Goal: Task Accomplishment & Management: Complete application form

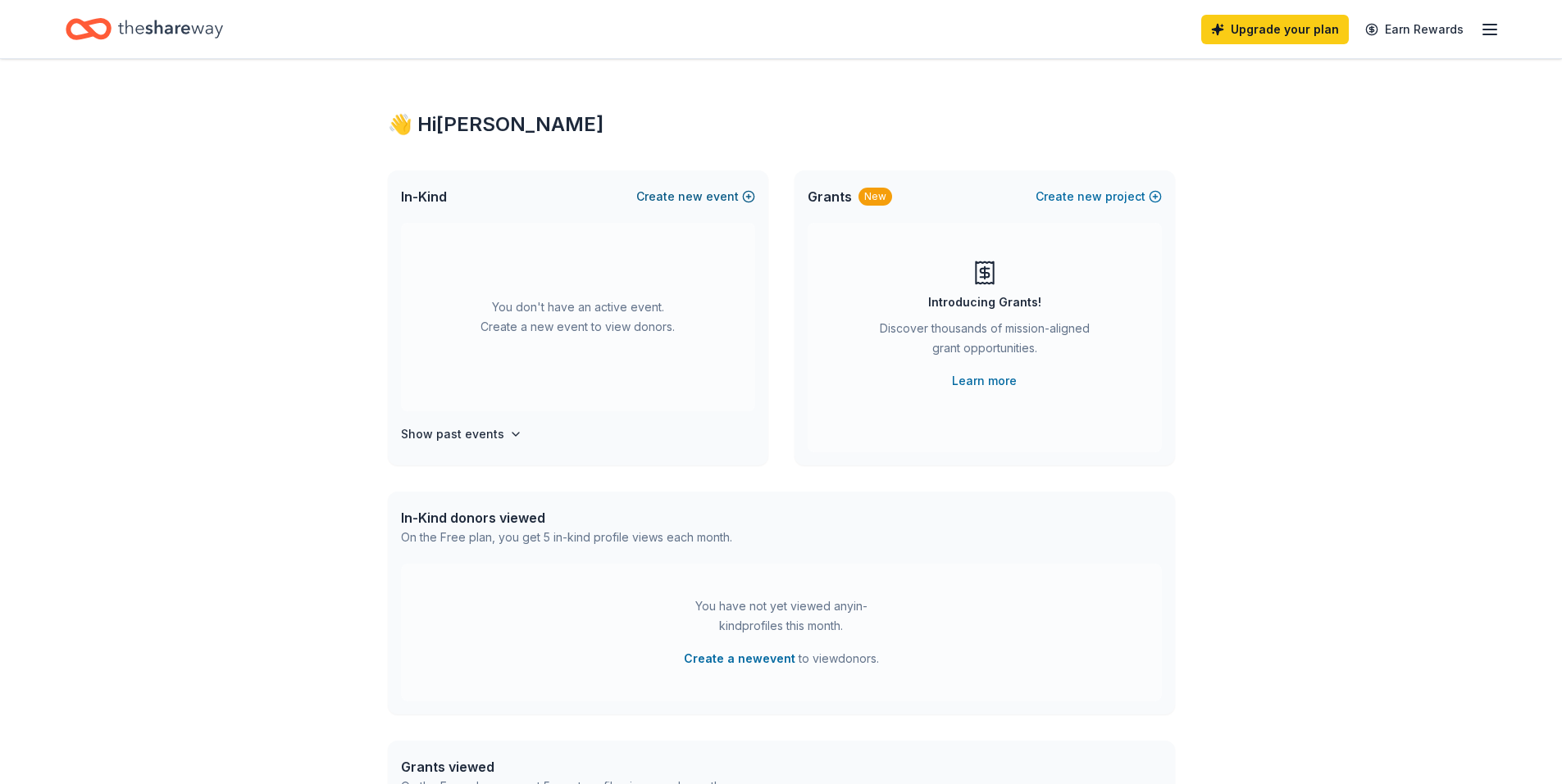
click at [744, 200] on button "Create new event" at bounding box center [696, 196] width 119 height 20
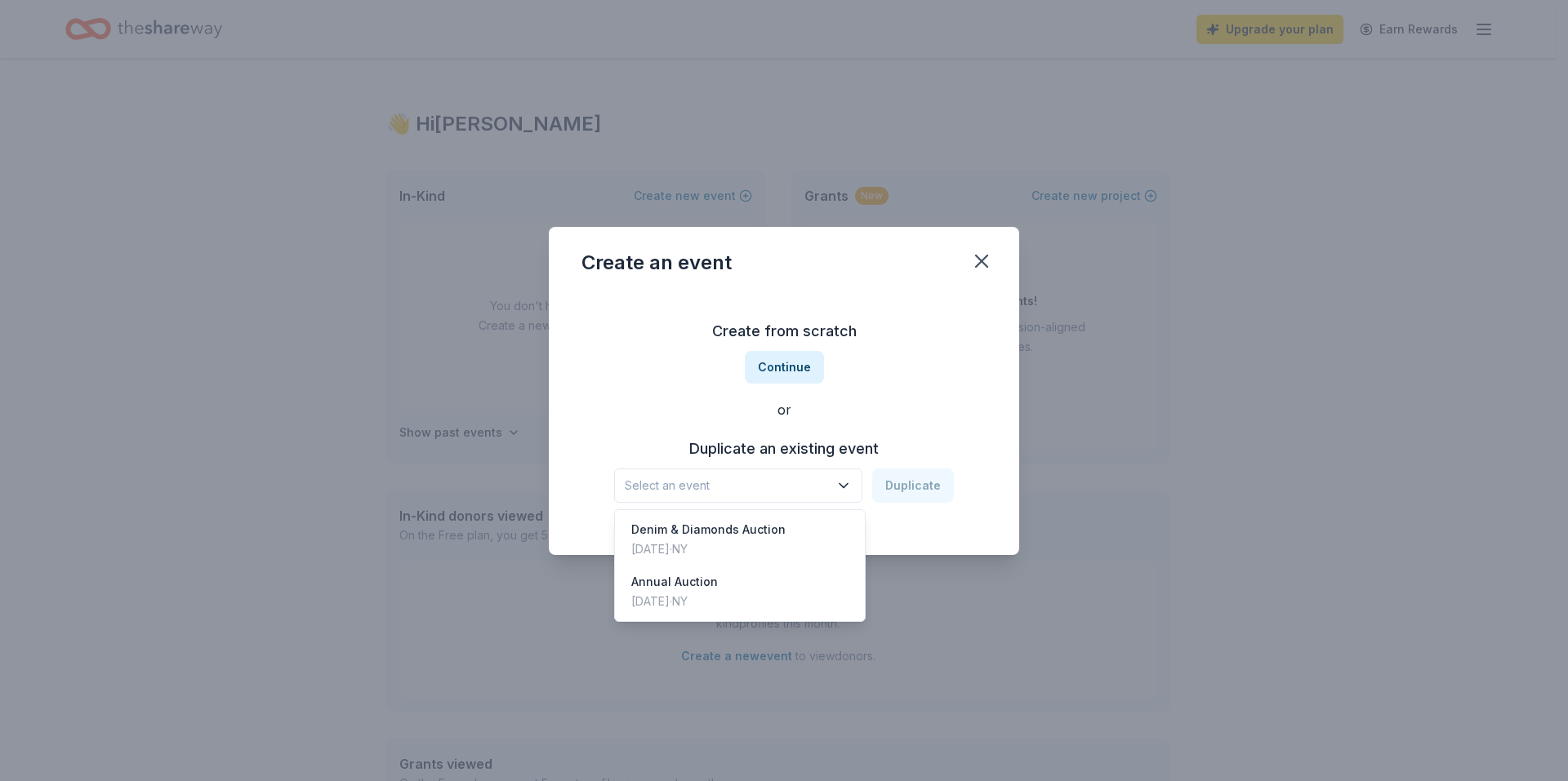
click at [785, 496] on button "Select an event" at bounding box center [738, 486] width 248 height 35
click at [746, 597] on div "Annual Auction Mar 16, 2024 · NY" at bounding box center [740, 592] width 244 height 52
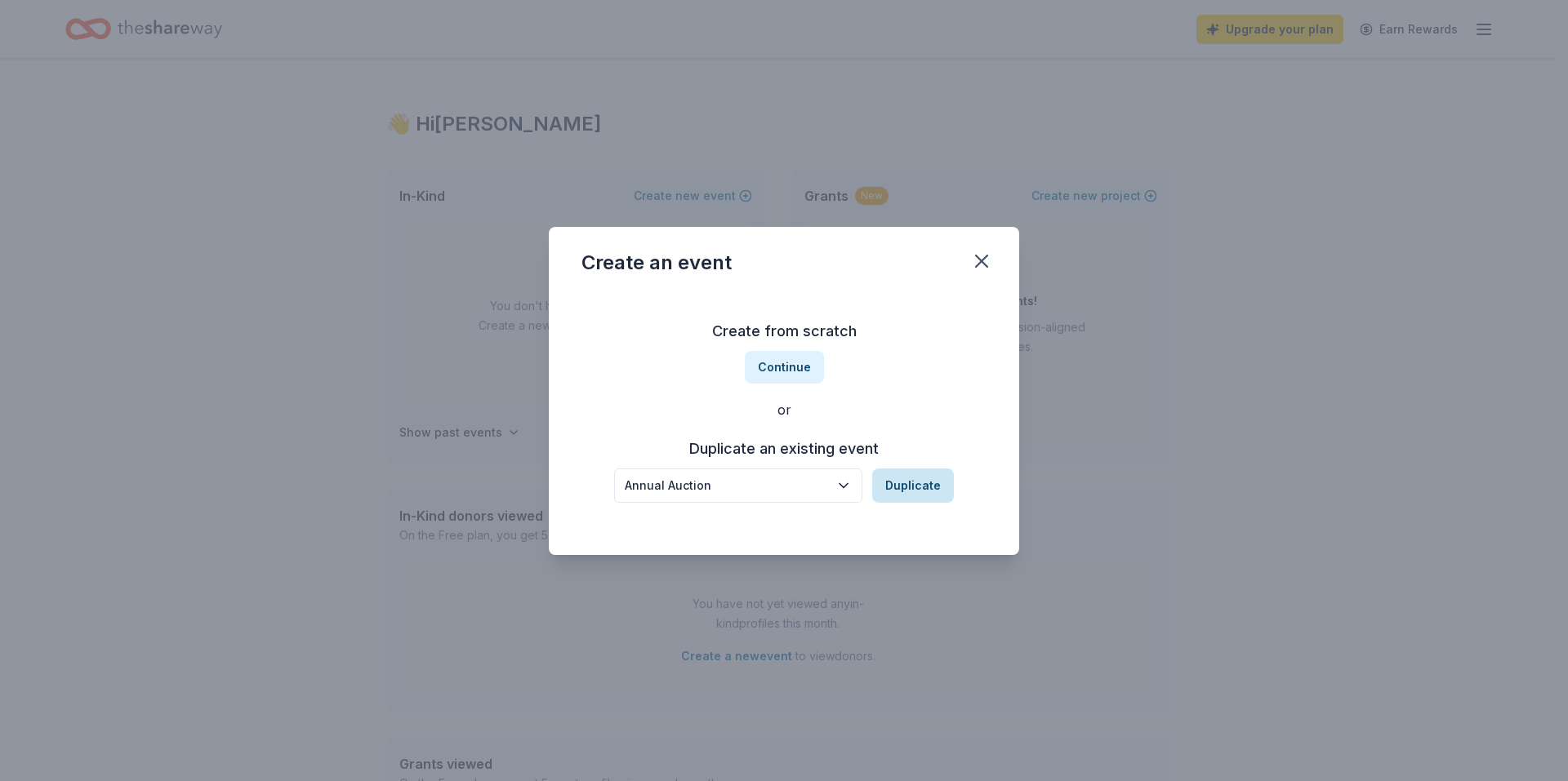
click at [933, 485] on button "Duplicate" at bounding box center [913, 486] width 81 height 35
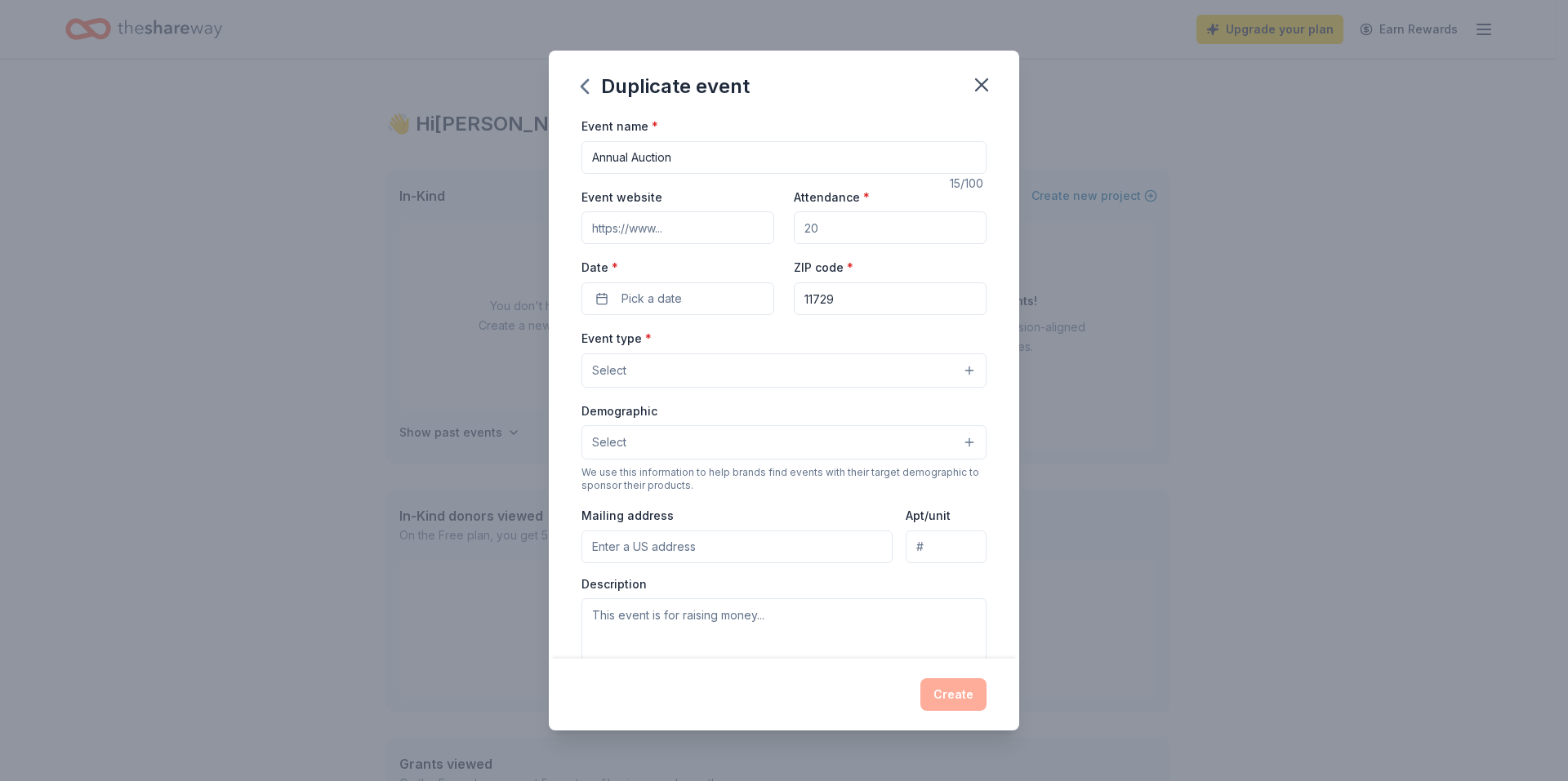
click at [705, 246] on div "Event website Attendance * Date * Pick a date ZIP code * 11729" at bounding box center [784, 250] width 405 height 128
click at [688, 225] on input "Event website" at bounding box center [678, 228] width 193 height 33
type input "maymoorepfc.com"
type input "175"
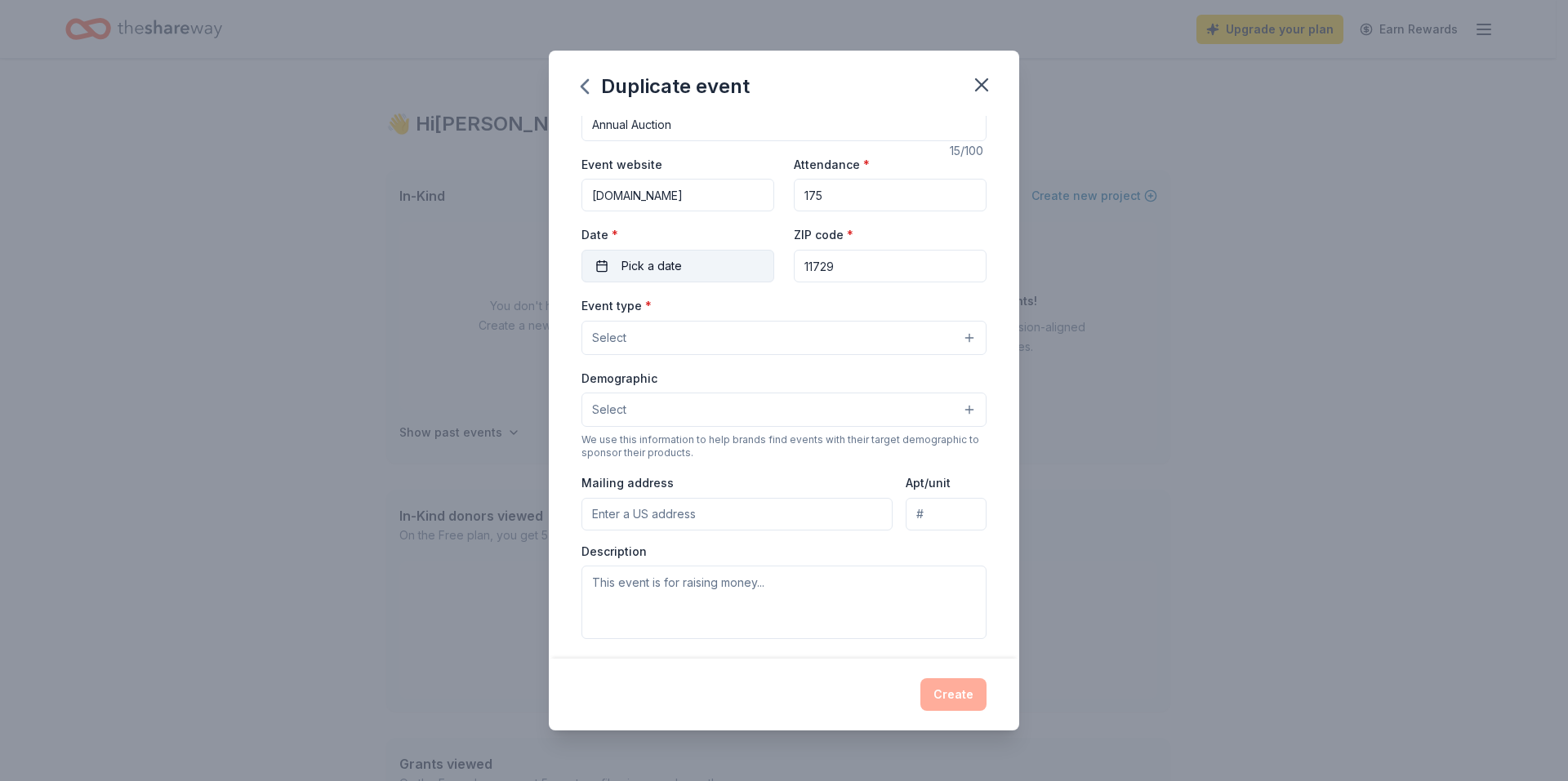
click at [697, 269] on button "Pick a date" at bounding box center [678, 266] width 193 height 33
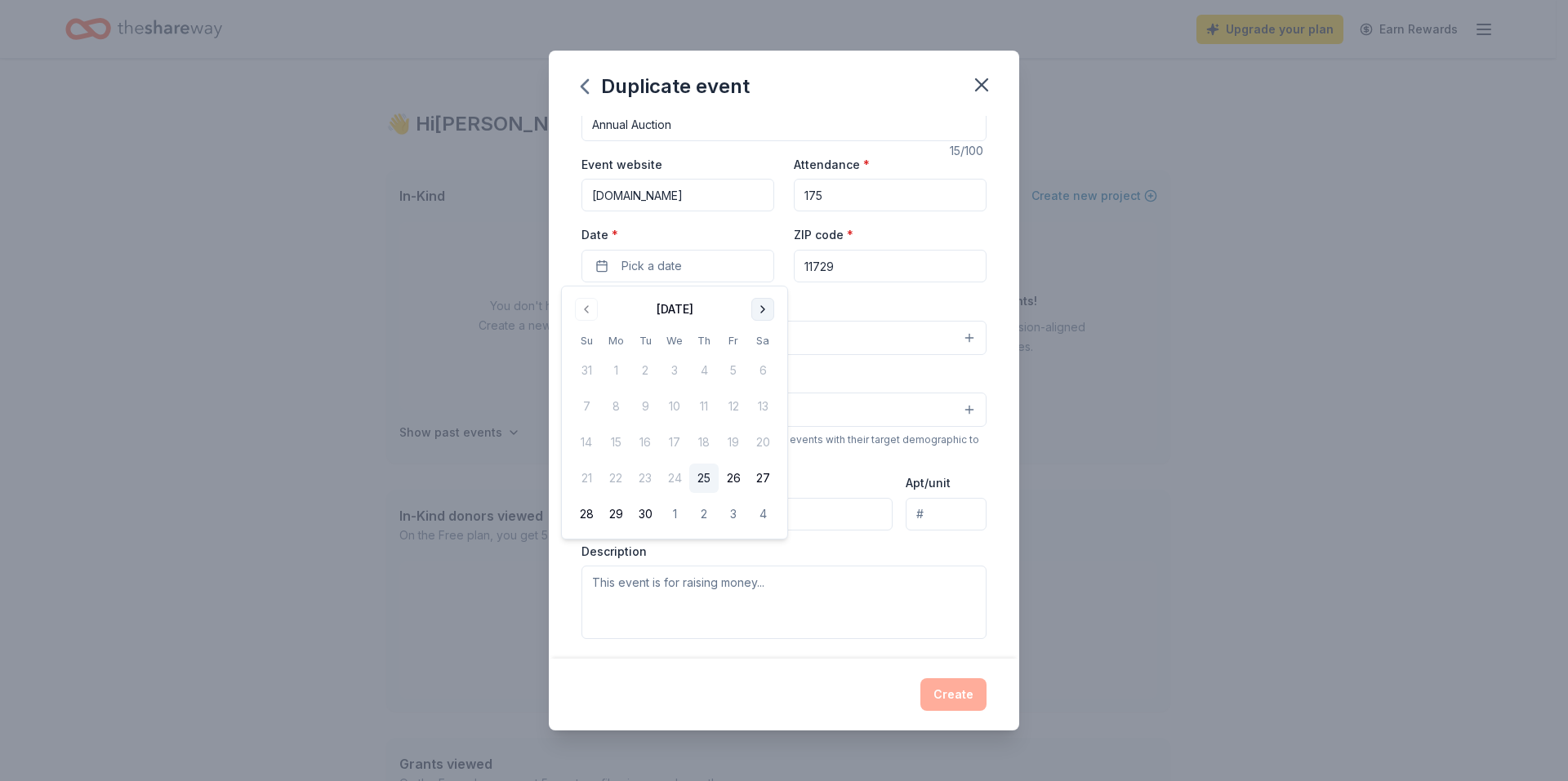
click at [756, 305] on button "Go to next month" at bounding box center [762, 309] width 23 height 23
click at [756, 306] on button "Go to next month" at bounding box center [762, 309] width 23 height 23
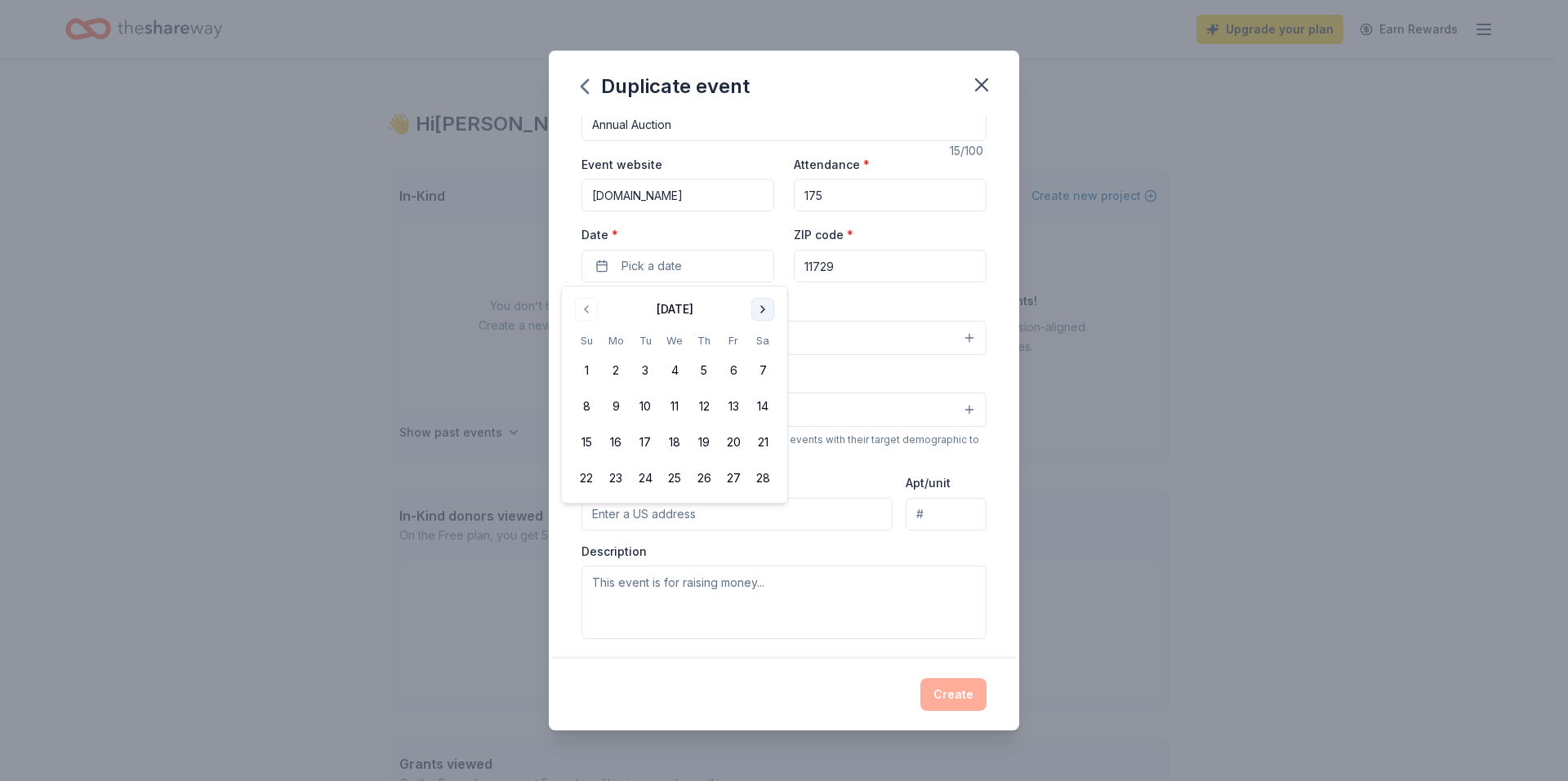
click at [756, 306] on button "Go to next month" at bounding box center [762, 309] width 23 height 23
click at [729, 411] on button "13" at bounding box center [733, 406] width 30 height 30
click at [734, 406] on button "13" at bounding box center [733, 406] width 30 height 30
click at [734, 402] on button "13" at bounding box center [733, 406] width 30 height 30
click at [837, 300] on div "Event type * Select" at bounding box center [784, 325] width 405 height 59
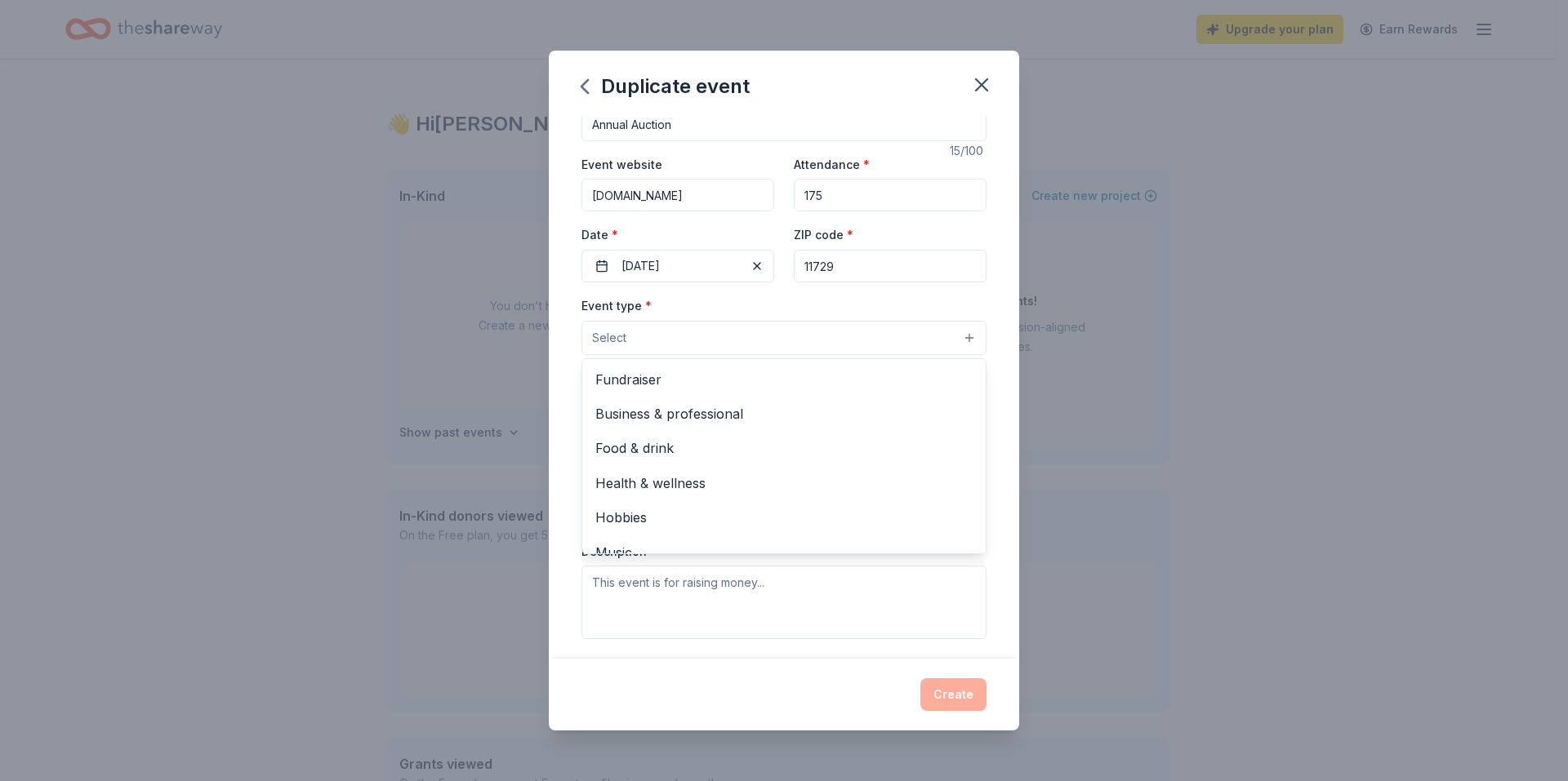
click at [780, 349] on button "Select" at bounding box center [784, 338] width 405 height 35
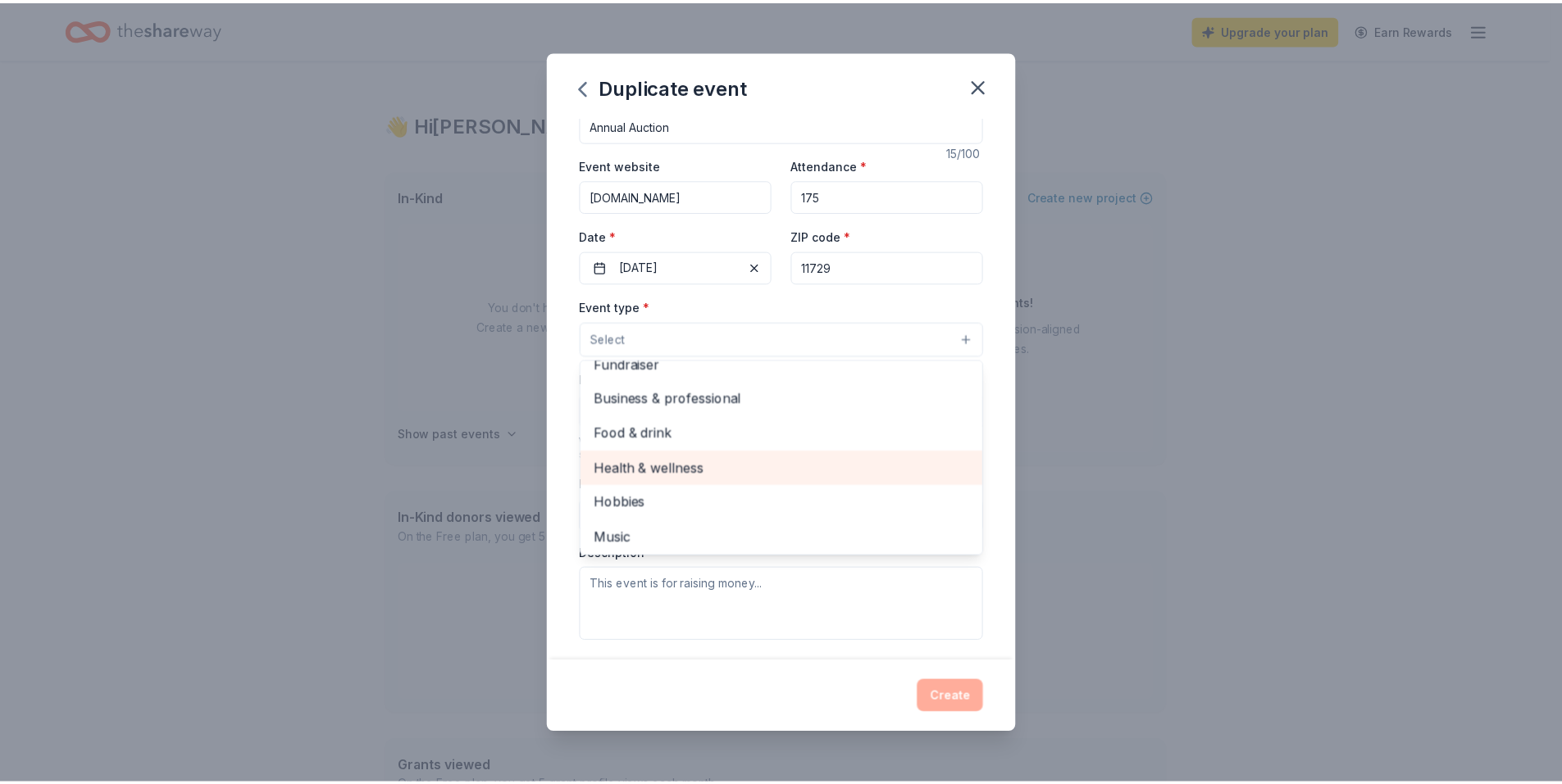
scroll to position [0, 0]
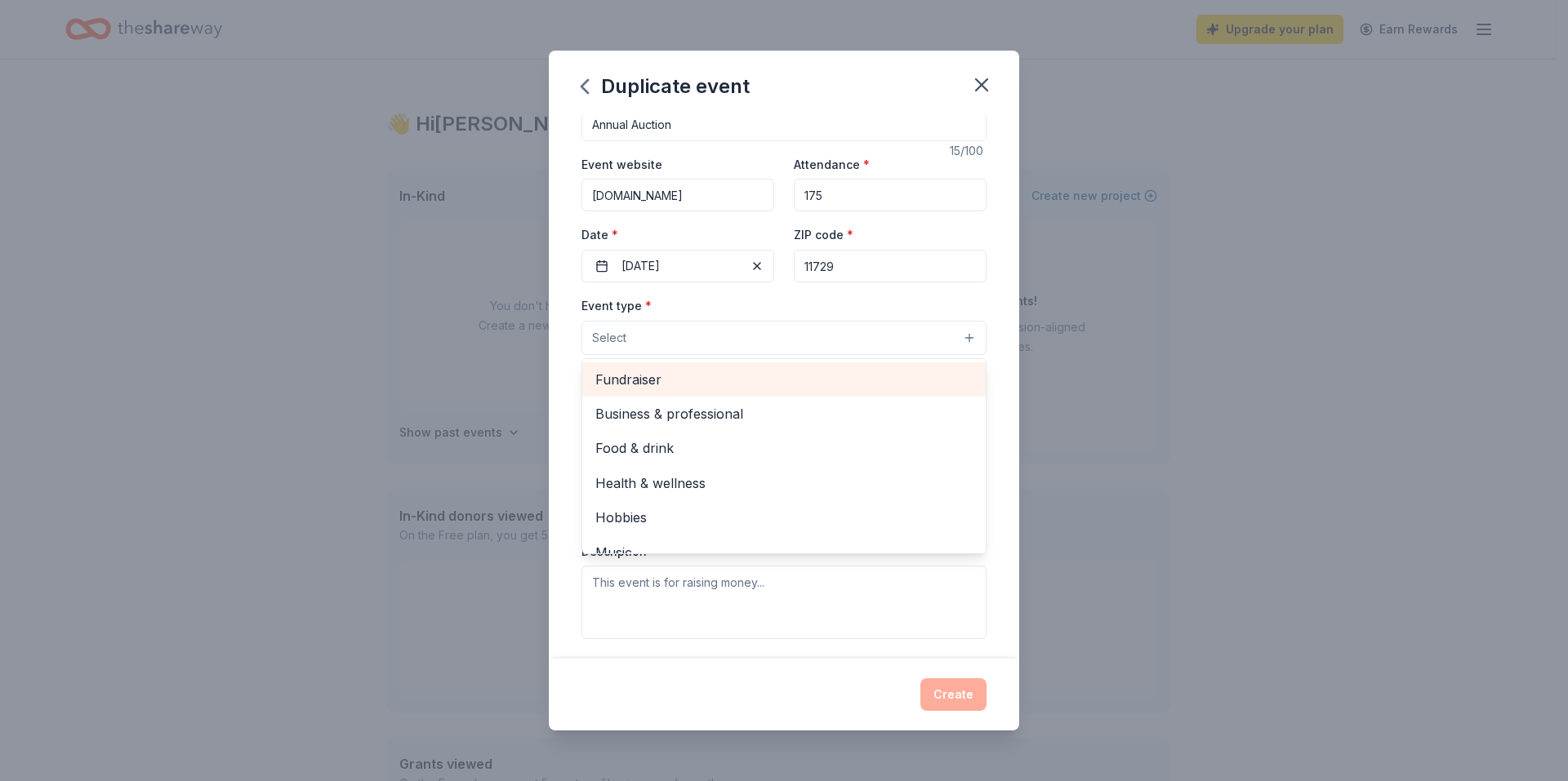
click at [684, 377] on span "Fundraiser" at bounding box center [784, 379] width 377 height 21
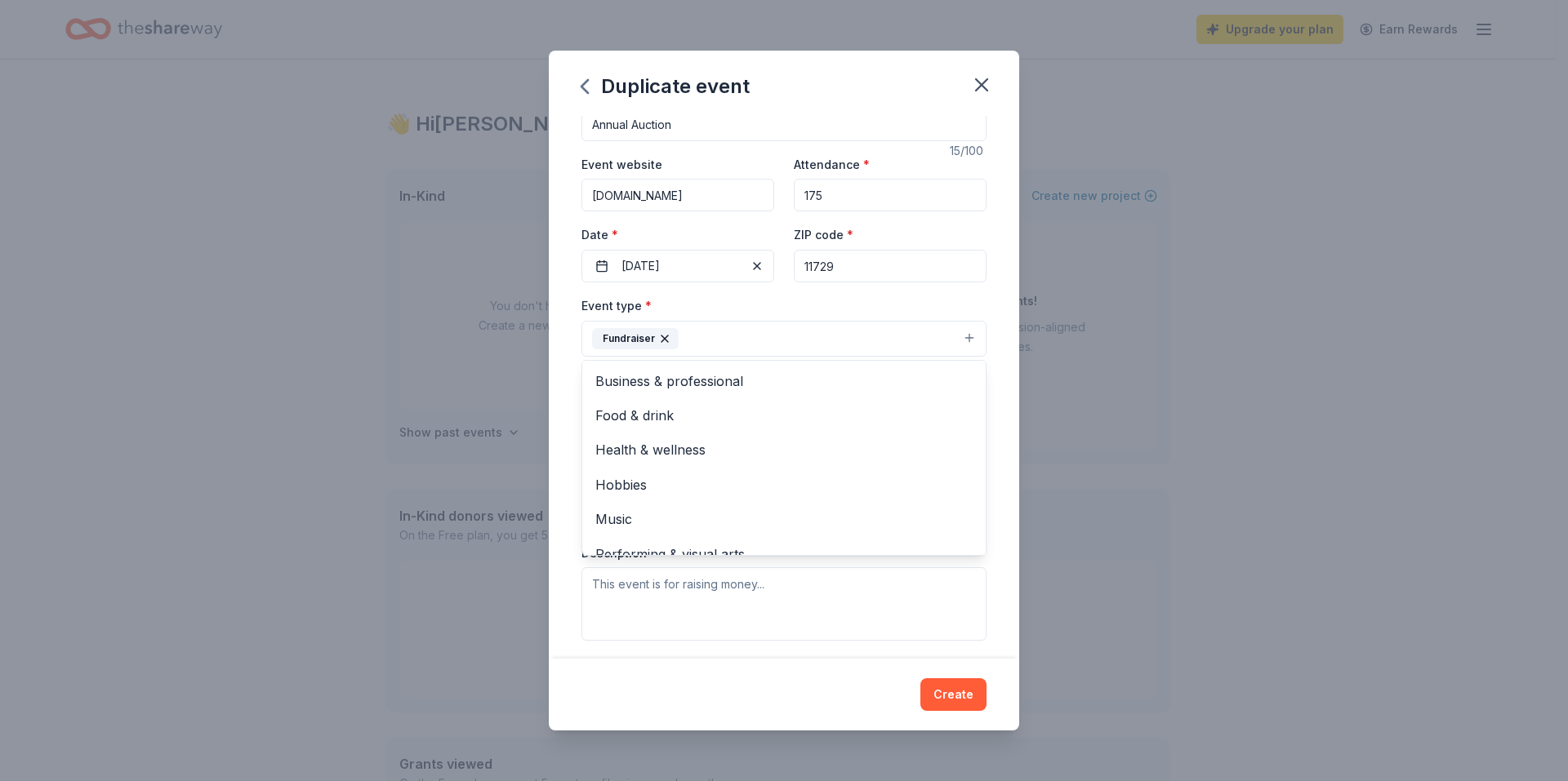
click at [562, 362] on div "Event name * Annual Auction 15 /100 Event website maymoorepfc.com Attendance * …" at bounding box center [784, 388] width 470 height 543
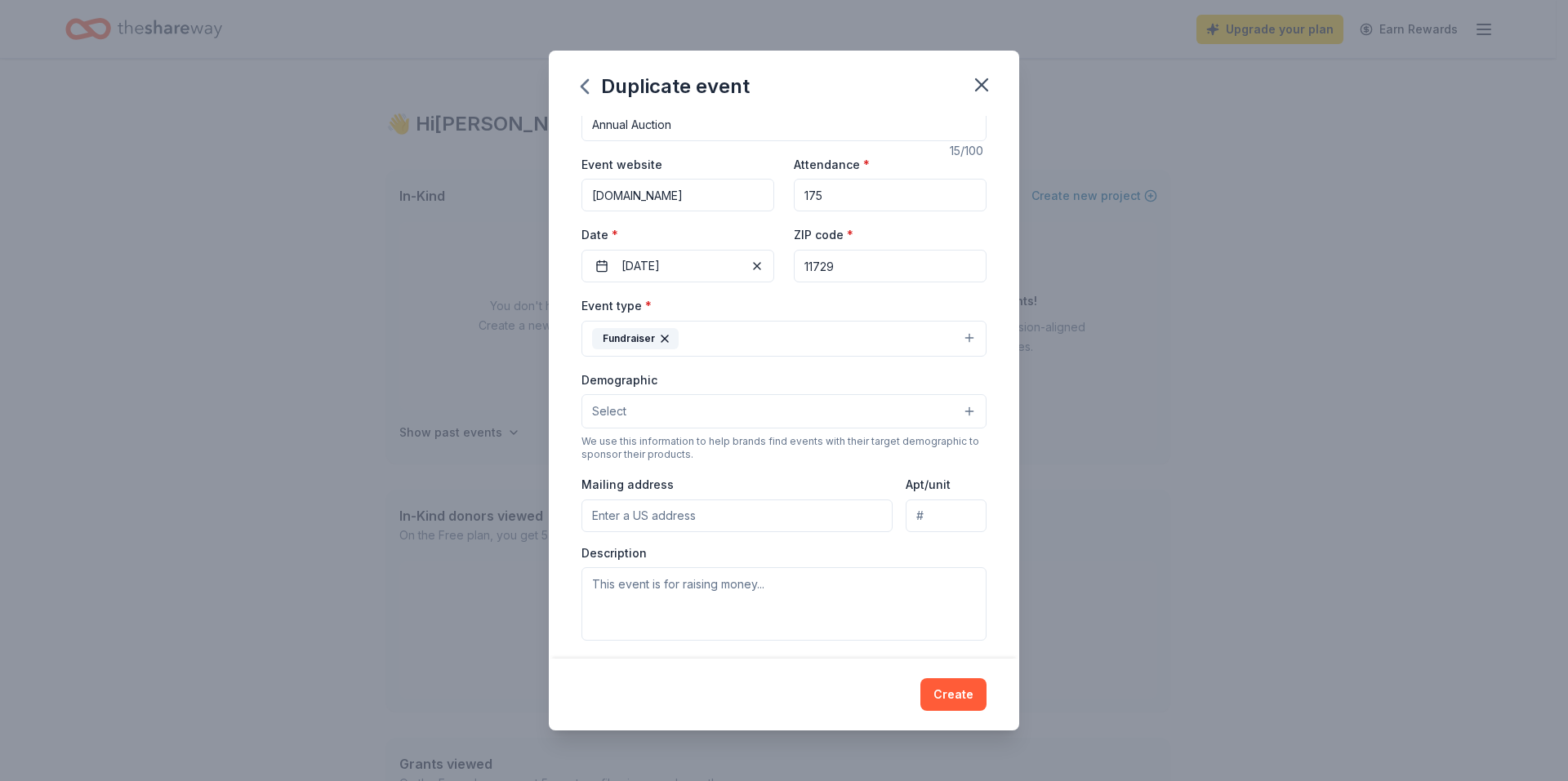
click at [691, 413] on button "Select" at bounding box center [784, 411] width 405 height 35
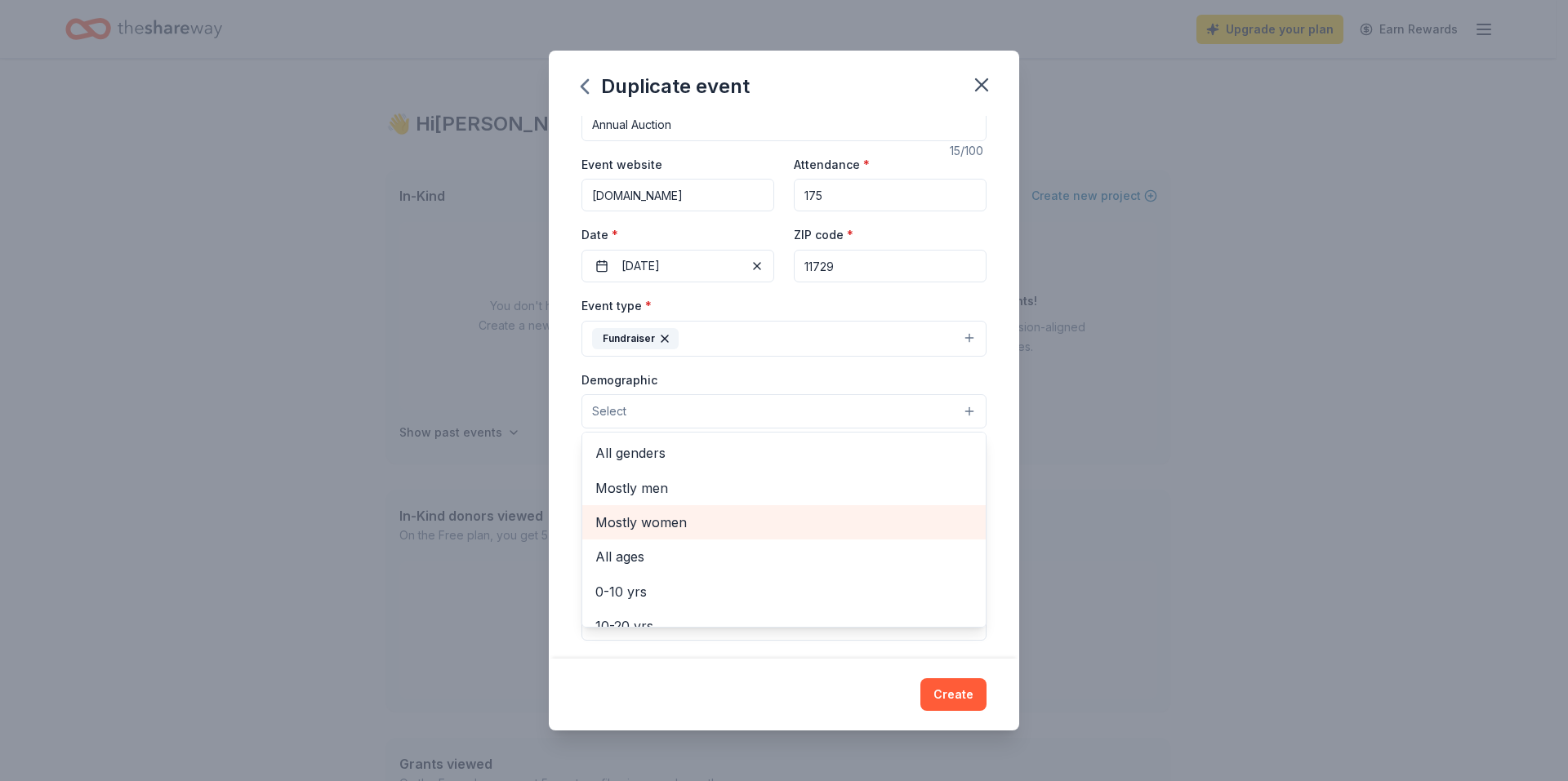
click at [674, 520] on span "Mostly women" at bounding box center [784, 522] width 377 height 21
click at [564, 414] on div "Event name * Annual Auction 15 /100 Event website maymoorepfc.com Attendance * …" at bounding box center [784, 388] width 470 height 543
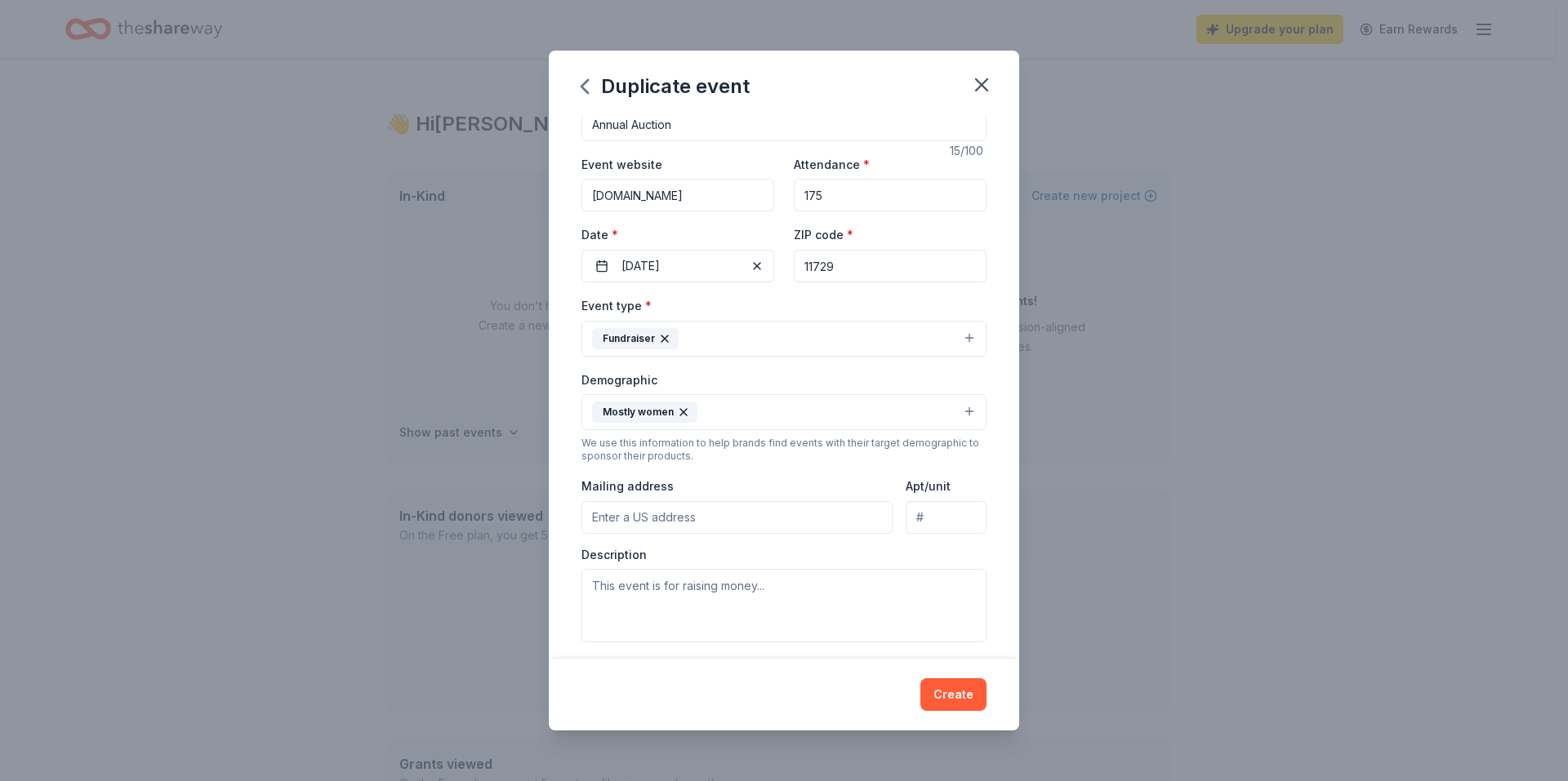
click at [748, 515] on input "Mailing address" at bounding box center [737, 517] width 311 height 33
type input "239 Central Avenue, Deer Park, NY, 11729"
click at [966, 706] on button "Create" at bounding box center [953, 695] width 66 height 33
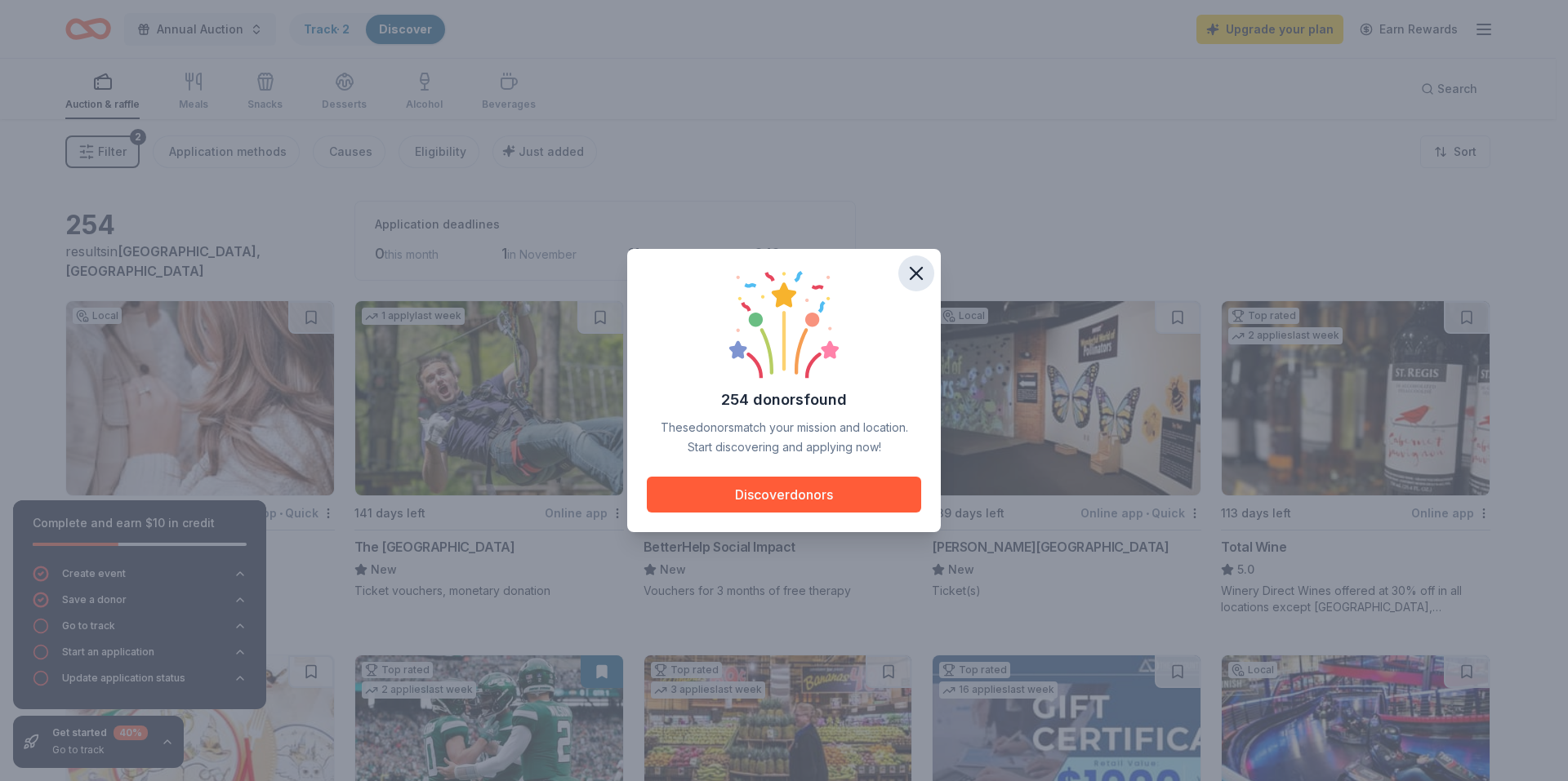
click at [914, 272] on icon "button" at bounding box center [916, 273] width 12 height 12
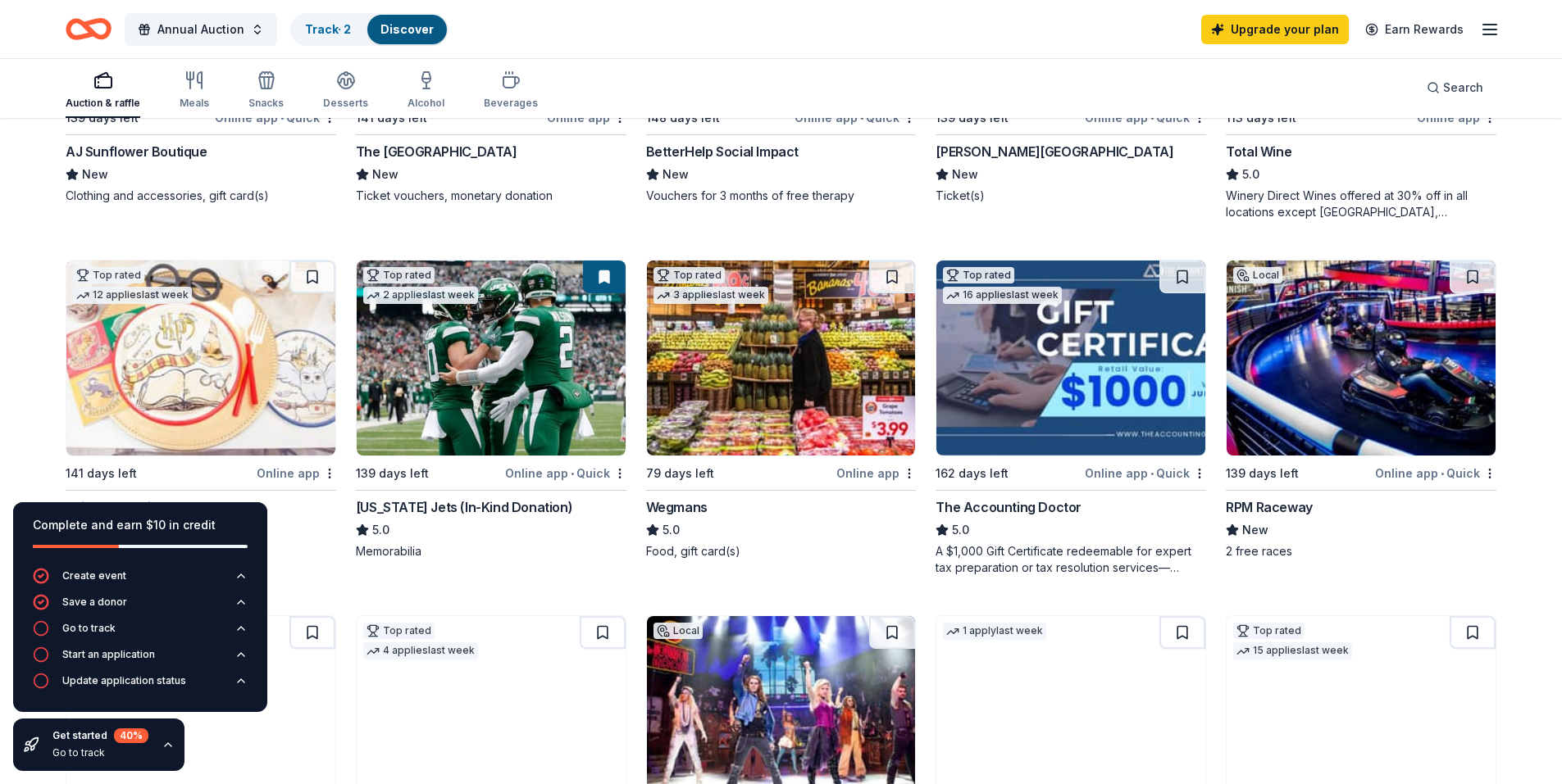
scroll to position [492, 0]
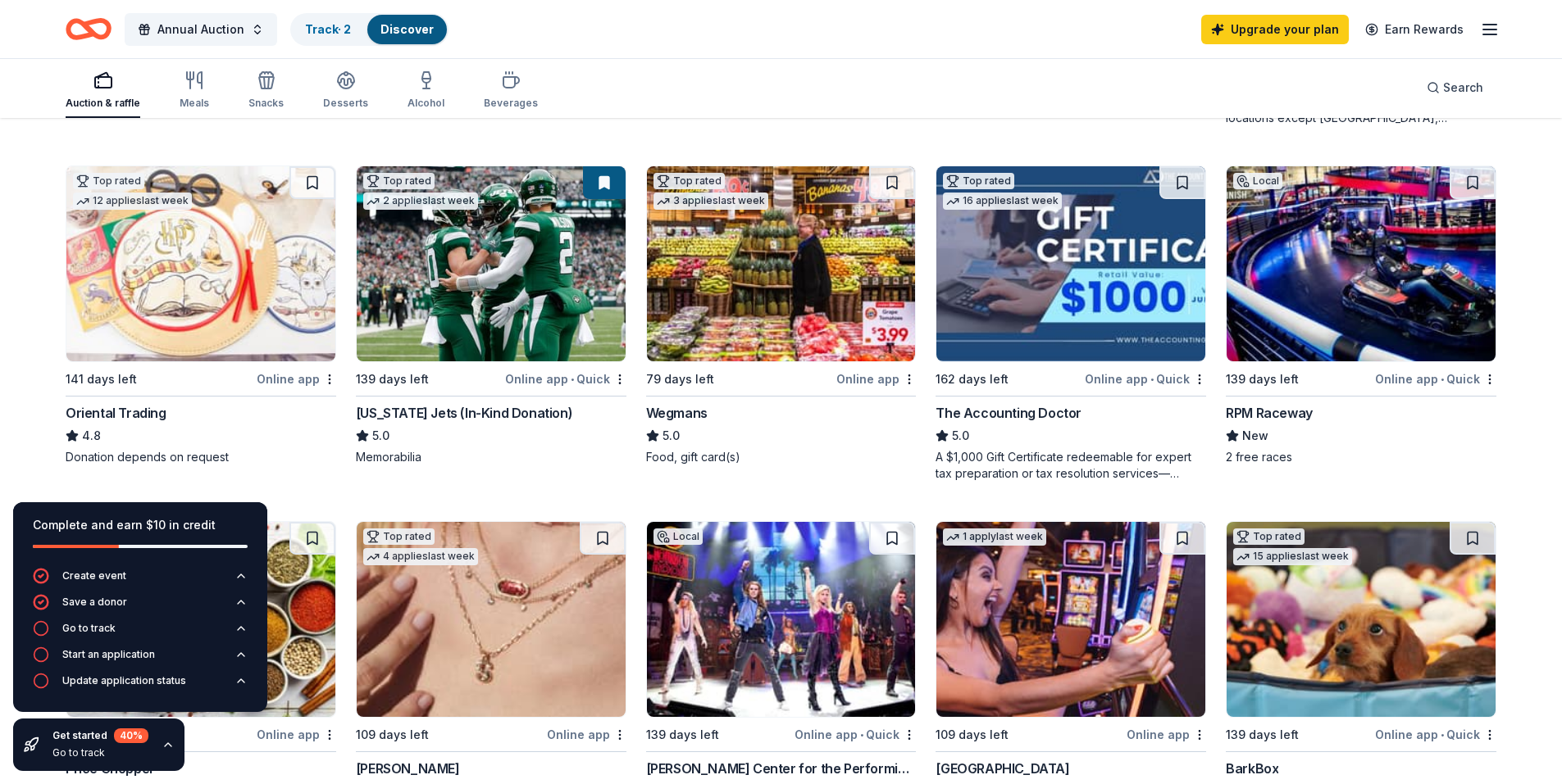
click at [507, 303] on img at bounding box center [491, 264] width 269 height 195
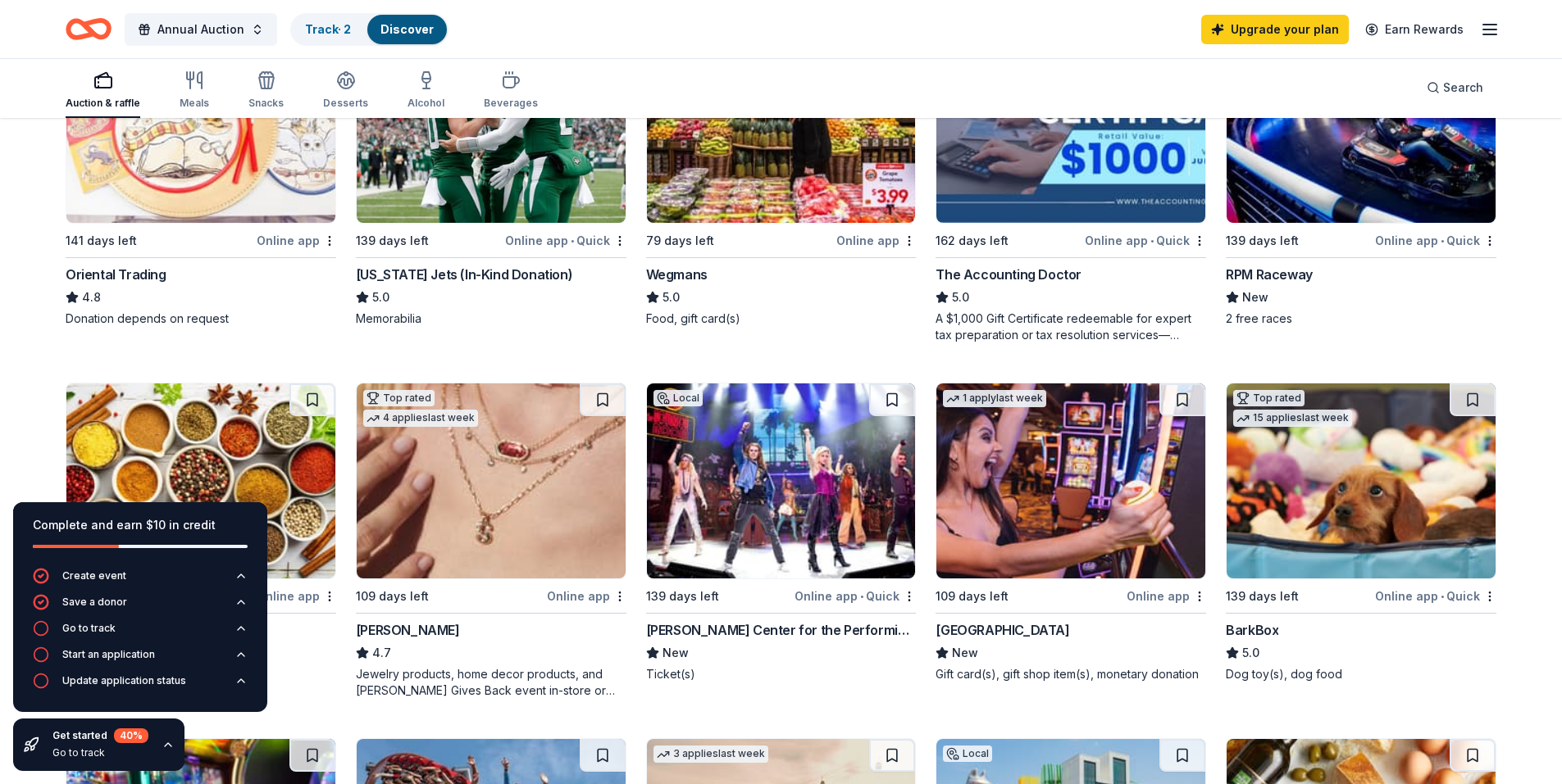
scroll to position [656, 0]
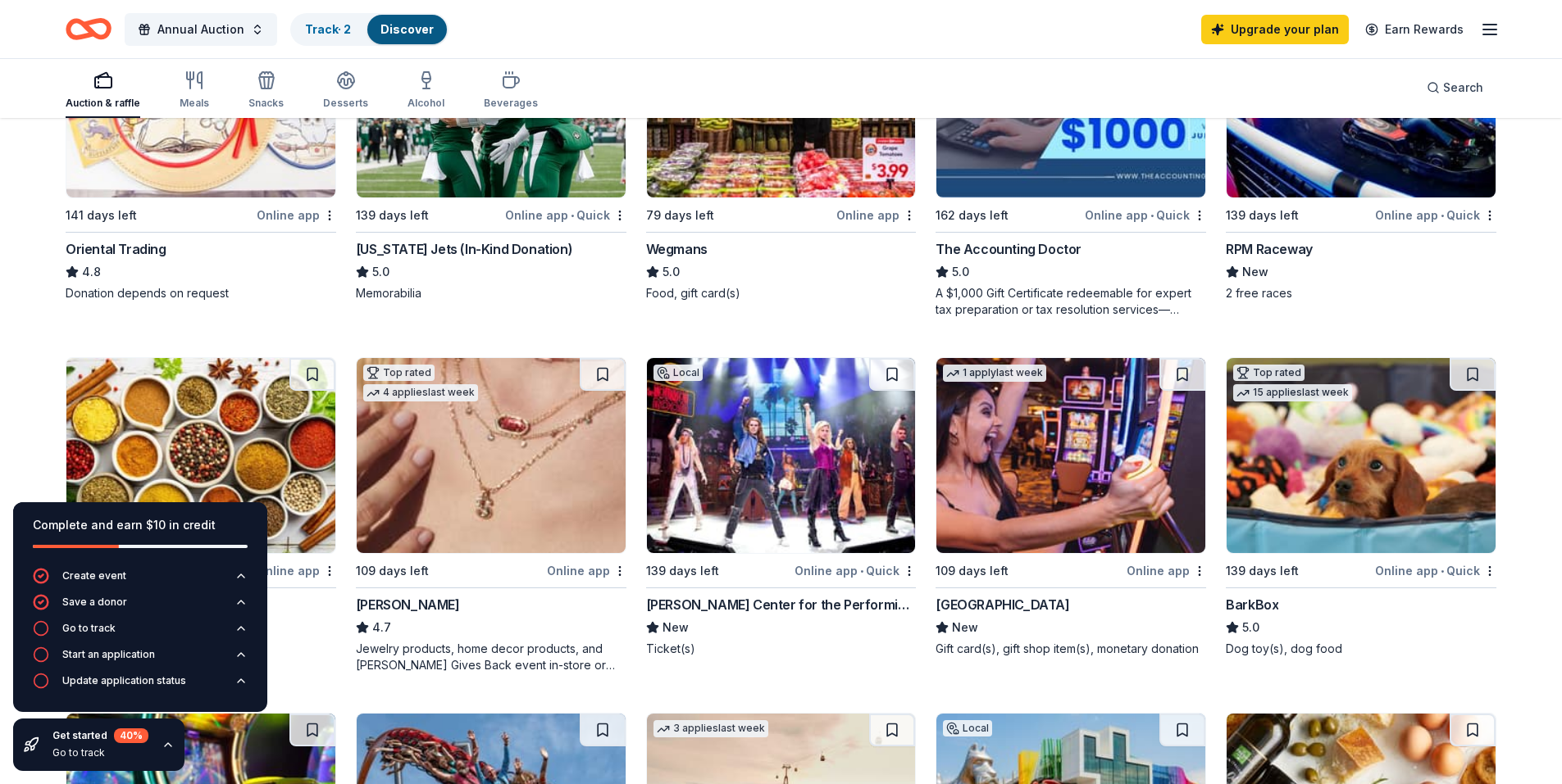
click at [490, 473] on img at bounding box center [491, 456] width 269 height 195
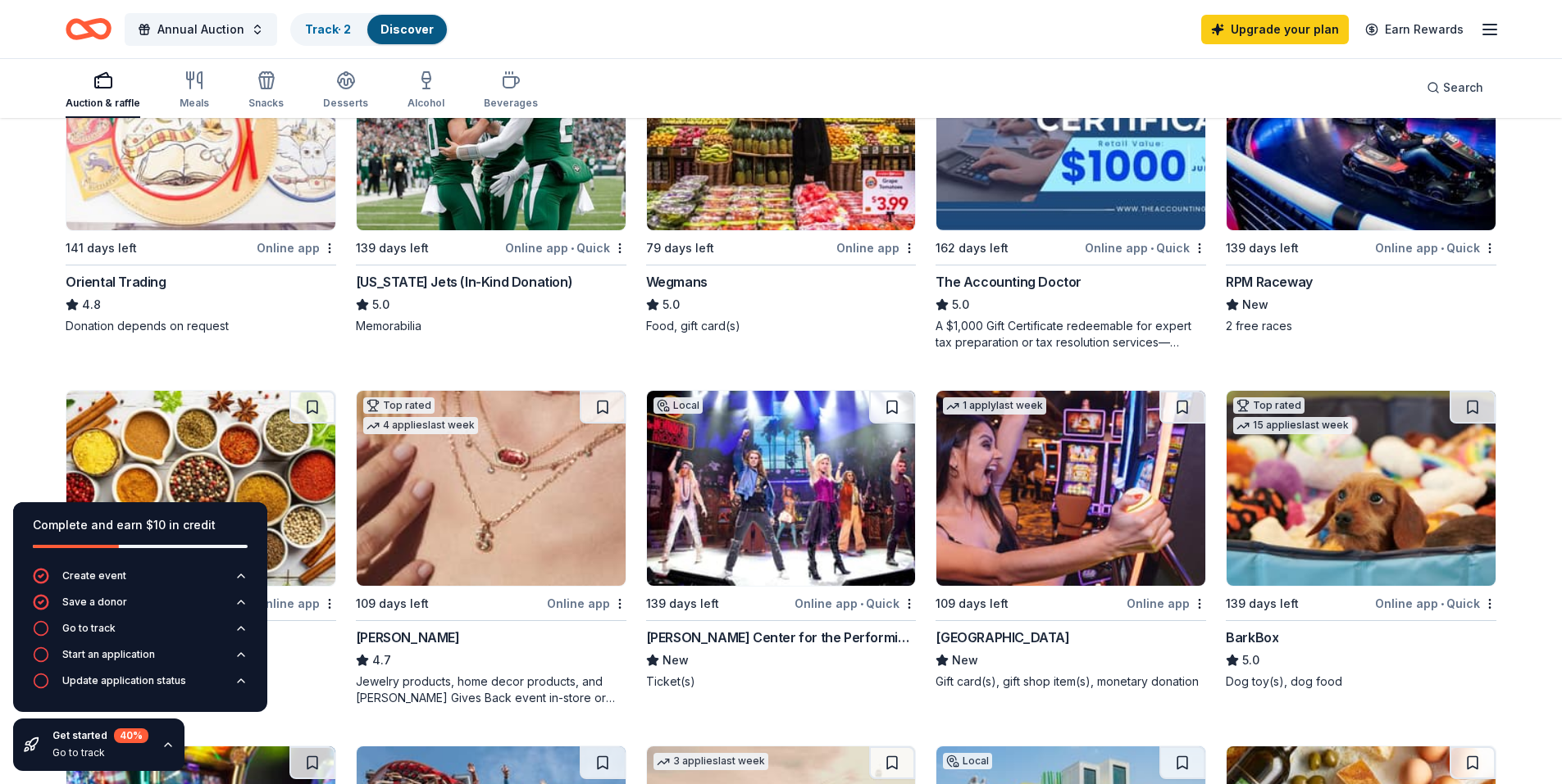
scroll to position [492, 0]
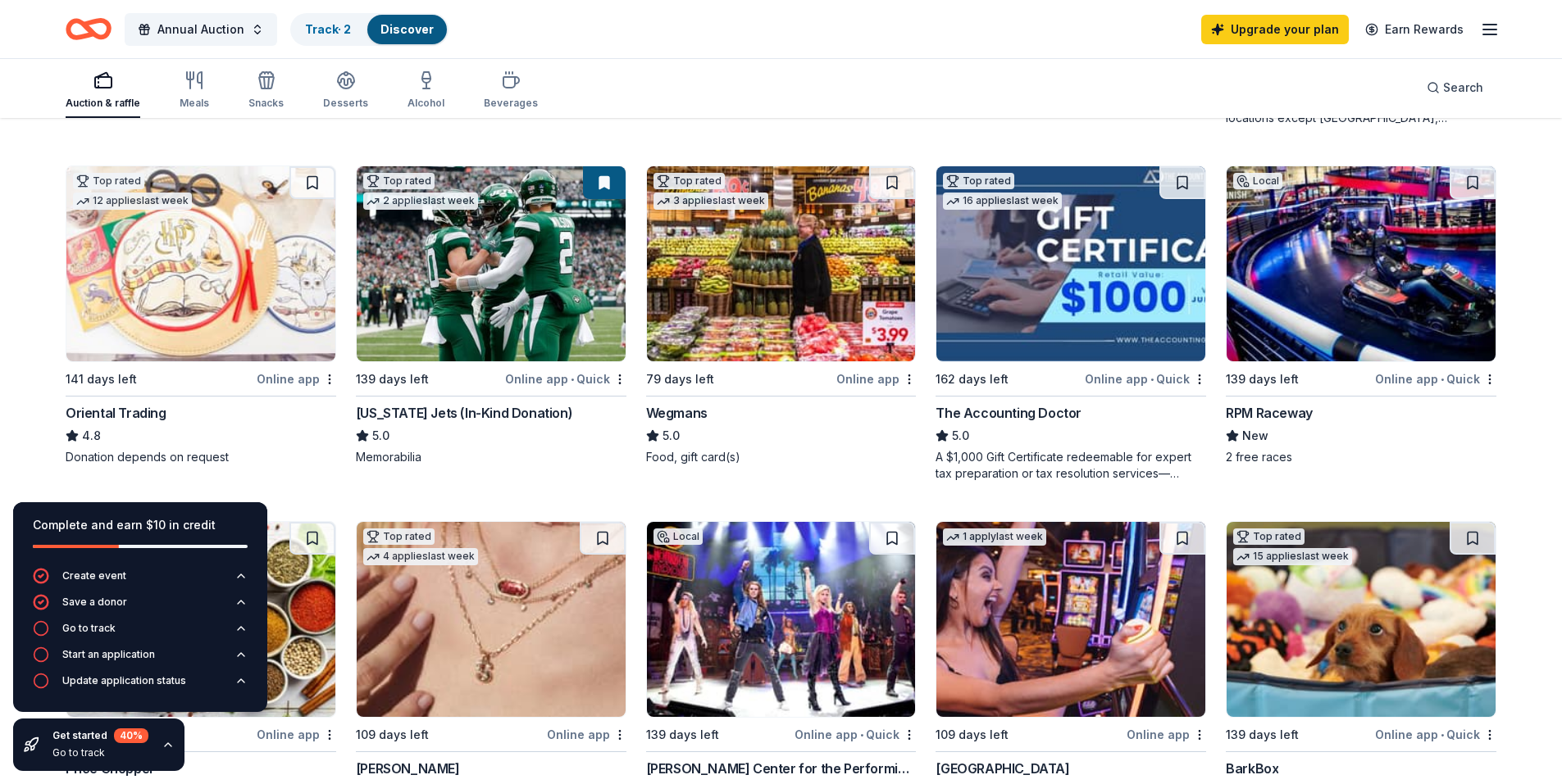
click at [1388, 269] on img at bounding box center [1361, 264] width 269 height 195
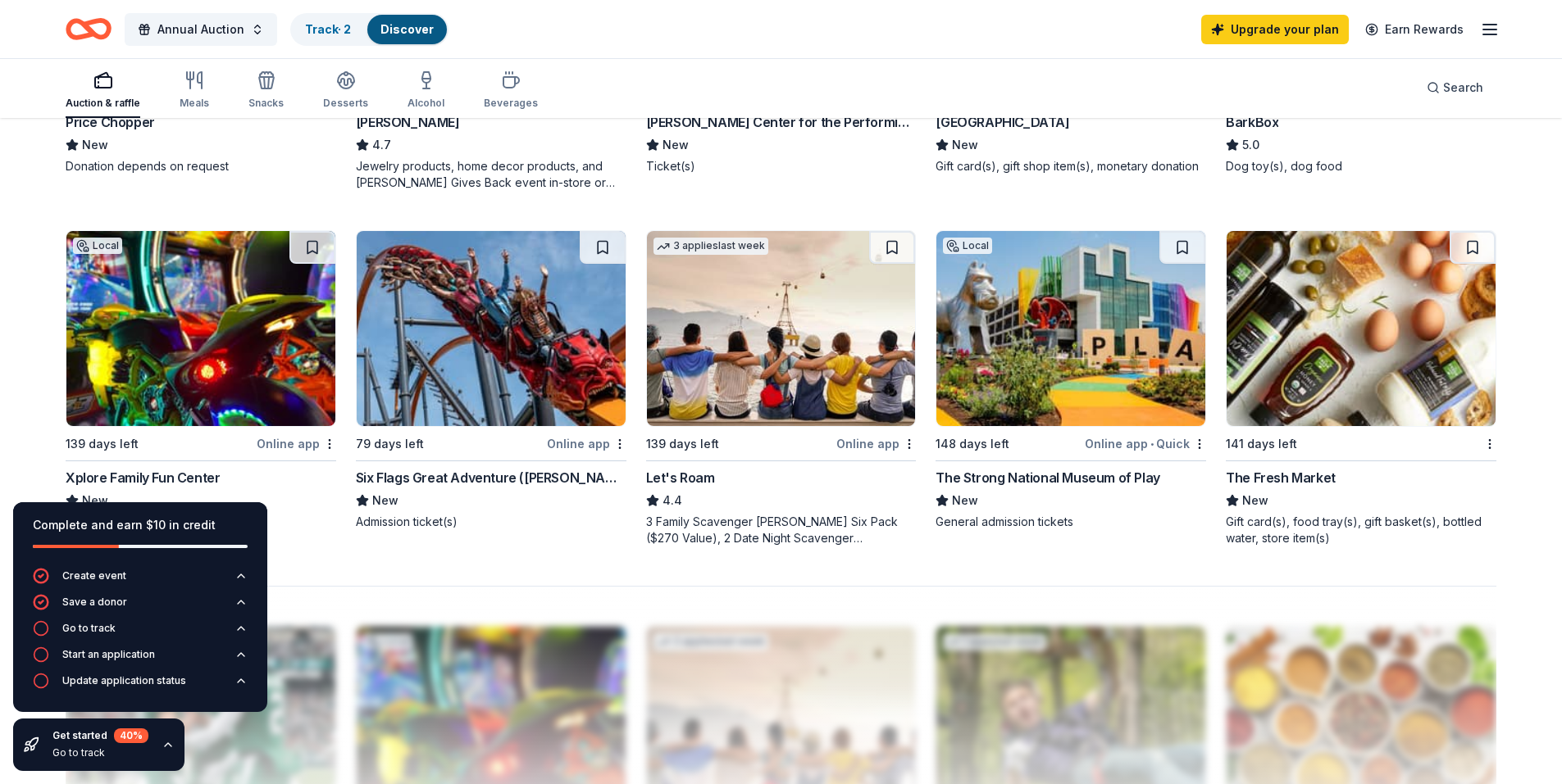
scroll to position [1148, 0]
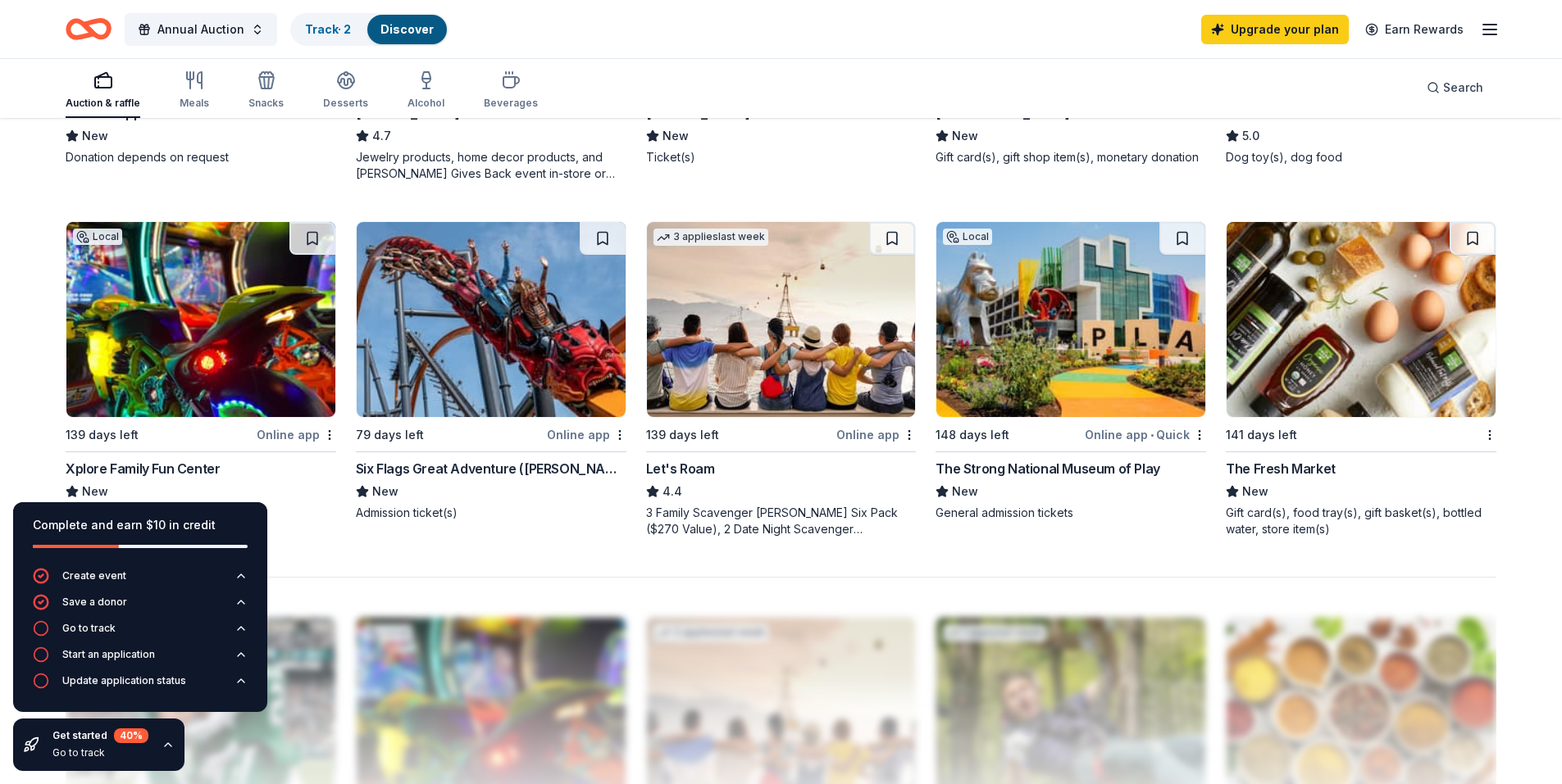
click at [166, 329] on img at bounding box center [201, 319] width 269 height 195
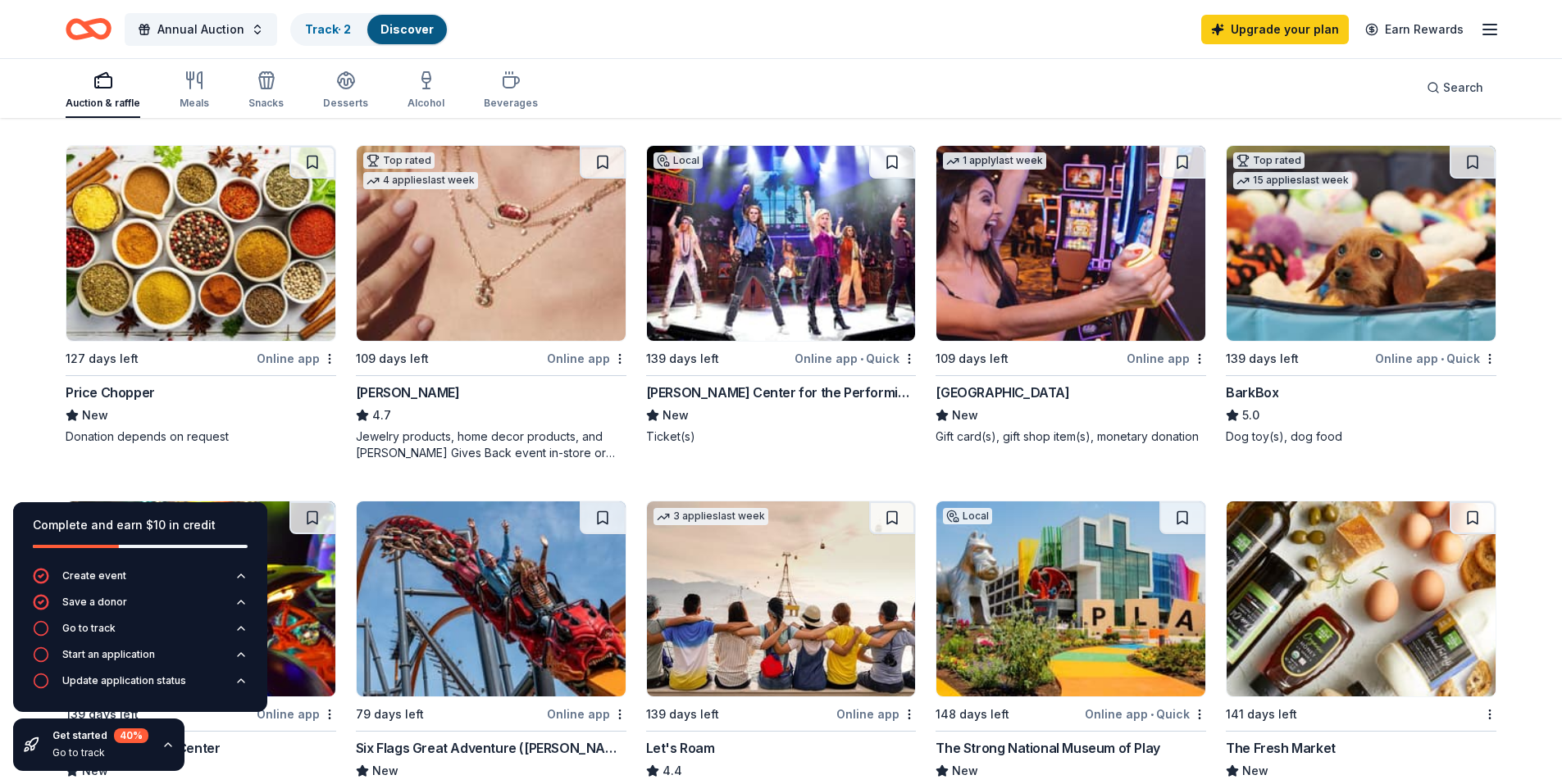
scroll to position [778, 0]
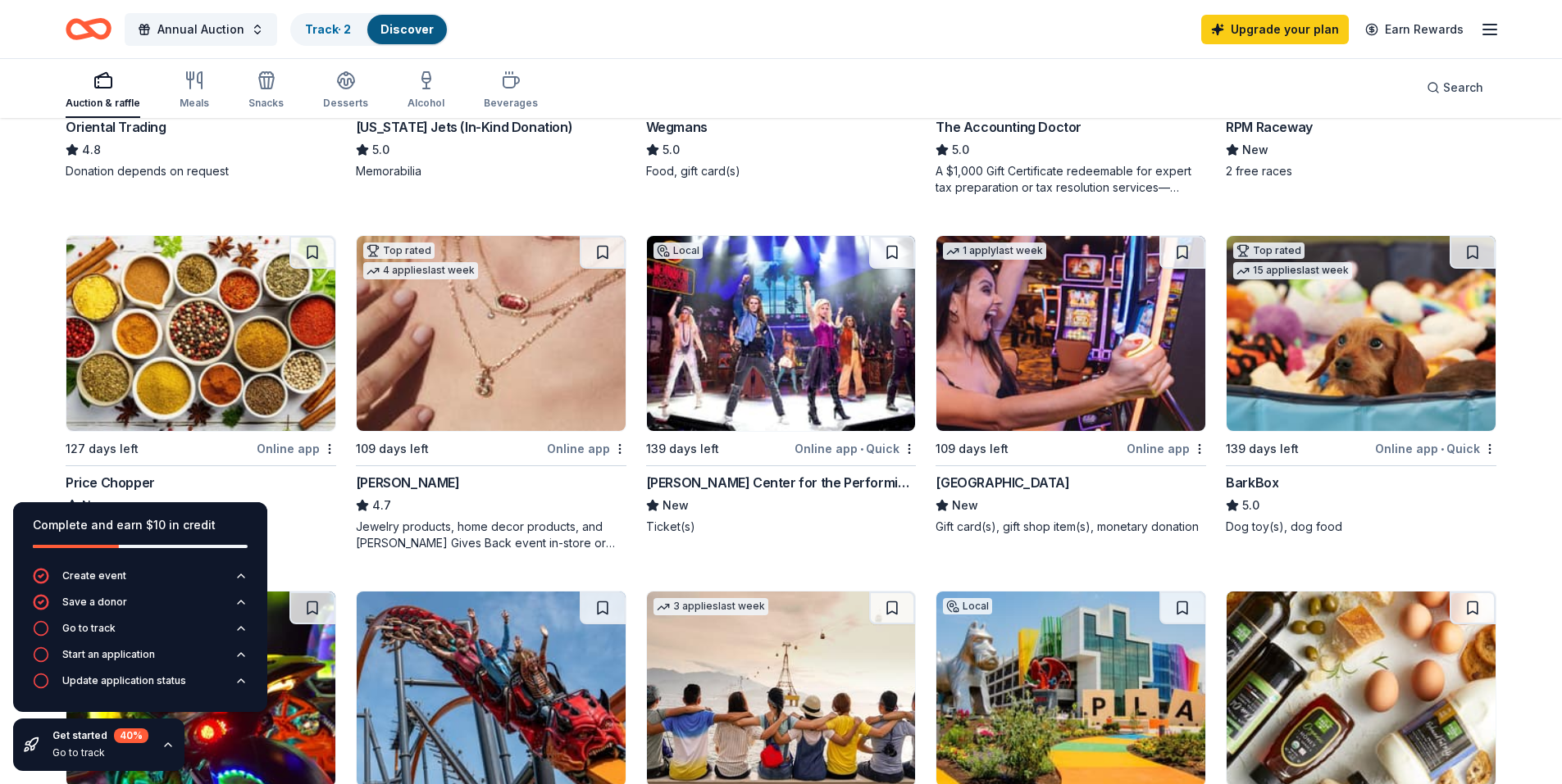
click at [1112, 342] on img at bounding box center [1071, 334] width 269 height 195
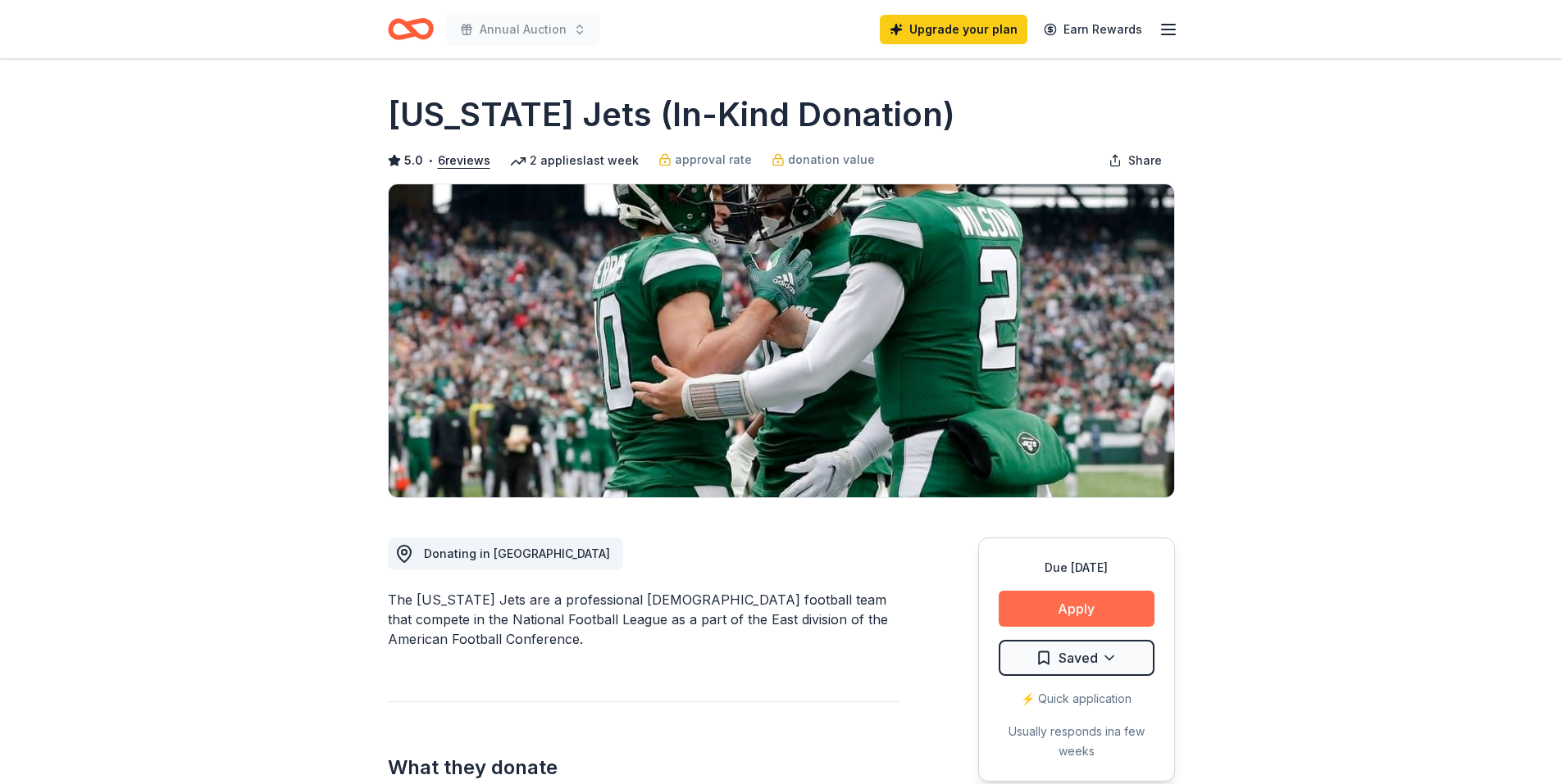
click at [1093, 602] on button "Apply" at bounding box center [1076, 609] width 156 height 36
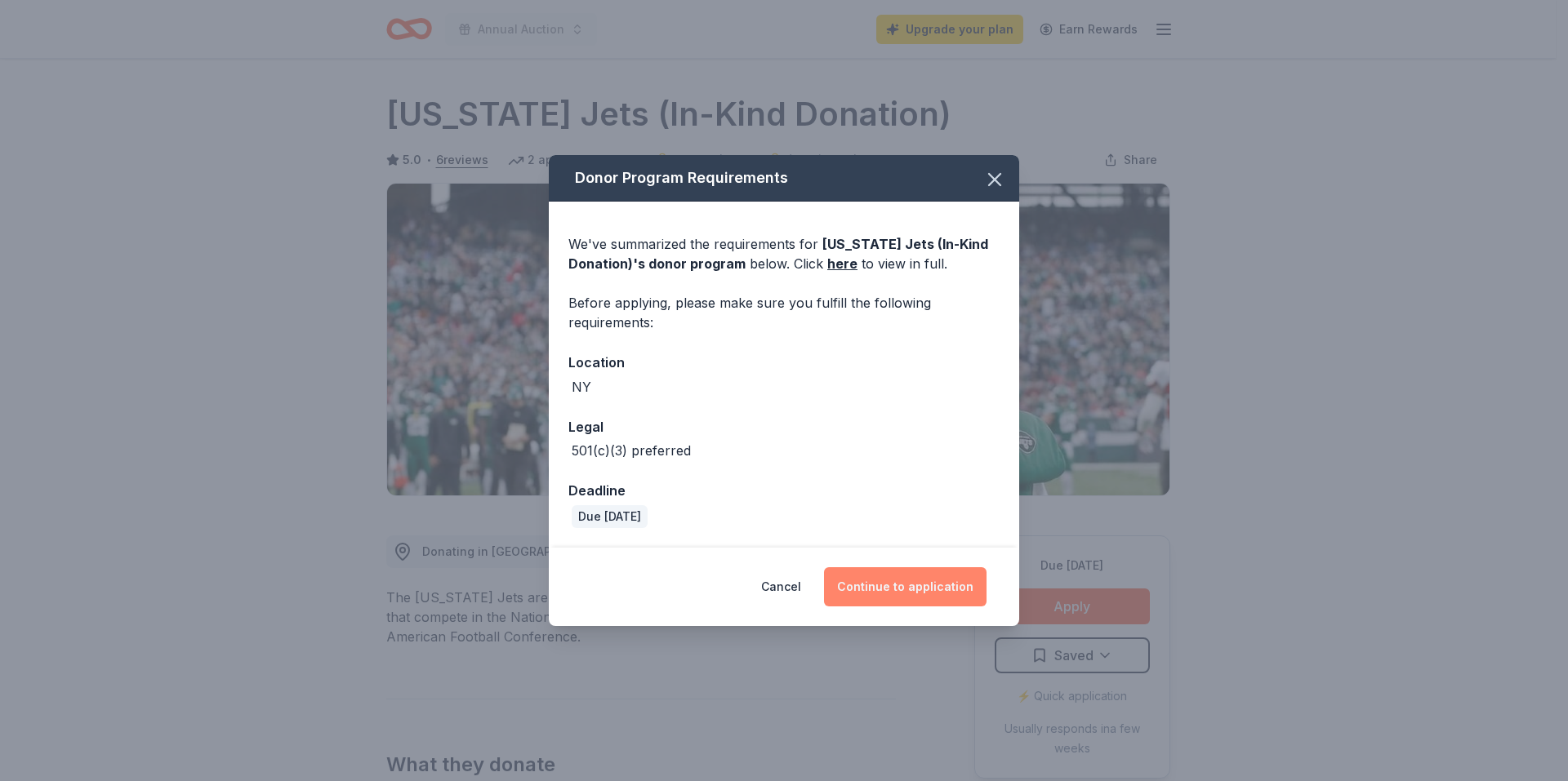
click at [909, 583] on button "Continue to application" at bounding box center [905, 587] width 162 height 39
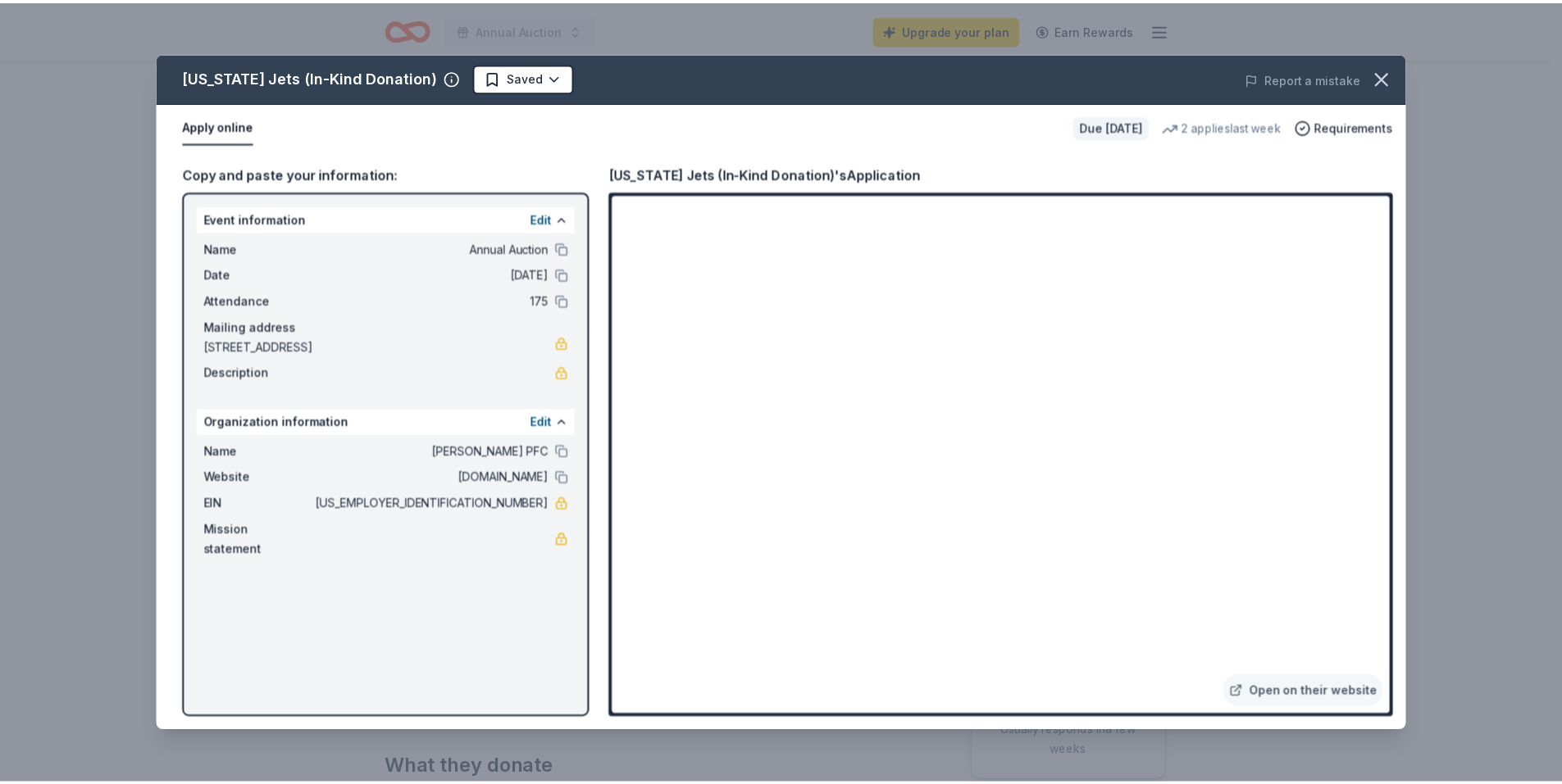
scroll to position [1999, 0]
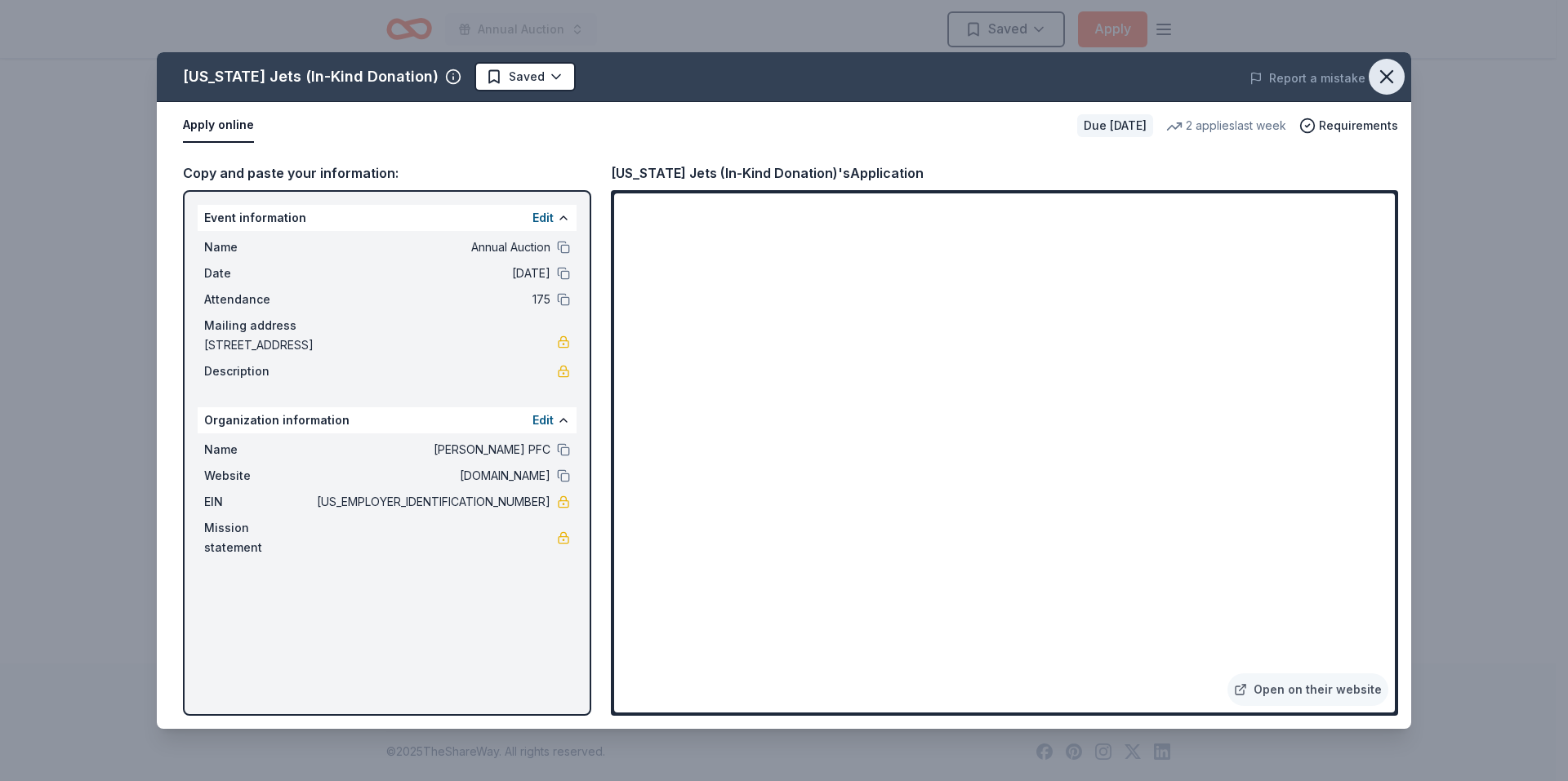
click at [1387, 81] on icon "button" at bounding box center [1386, 76] width 23 height 23
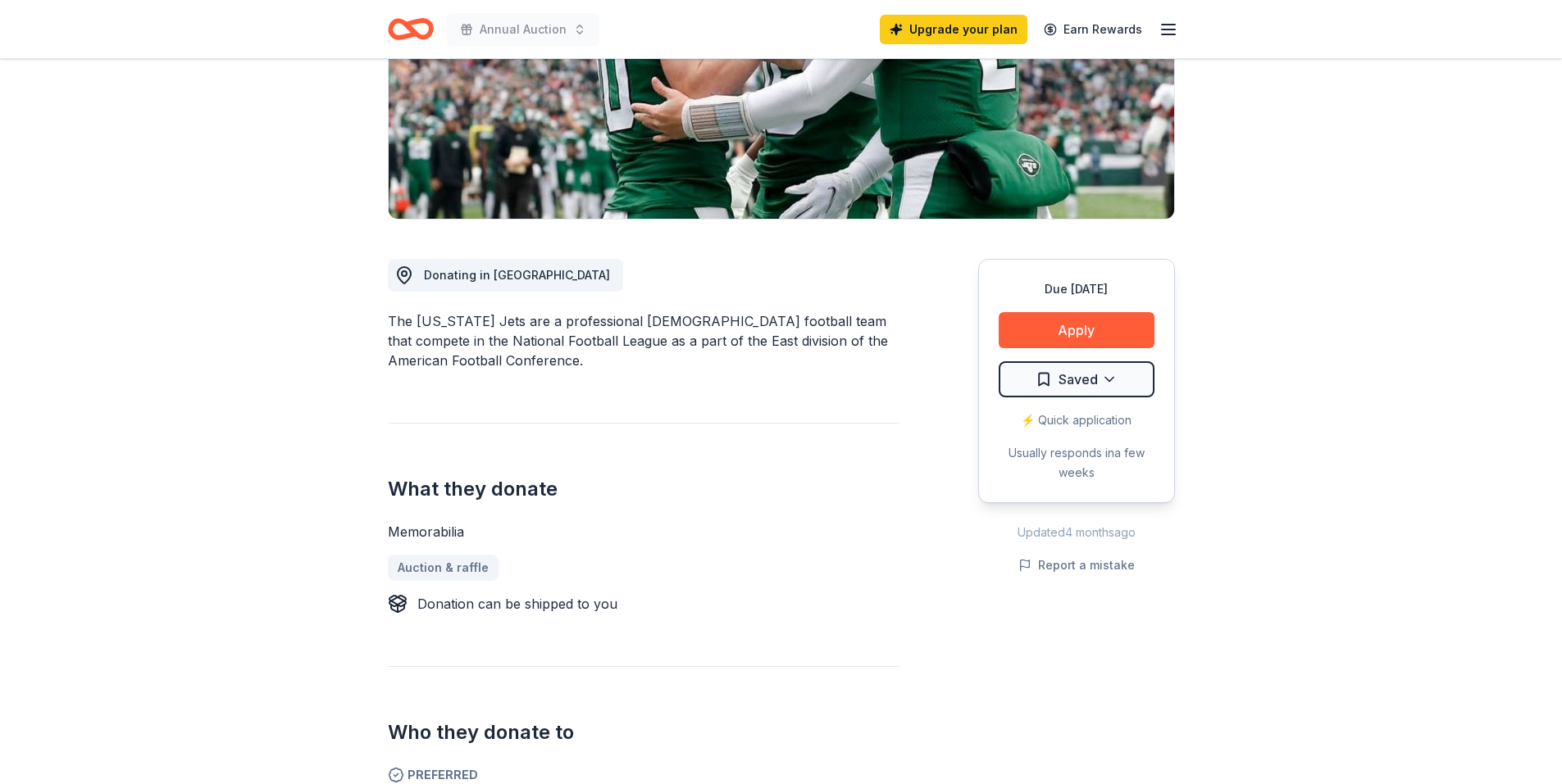
scroll to position [0, 0]
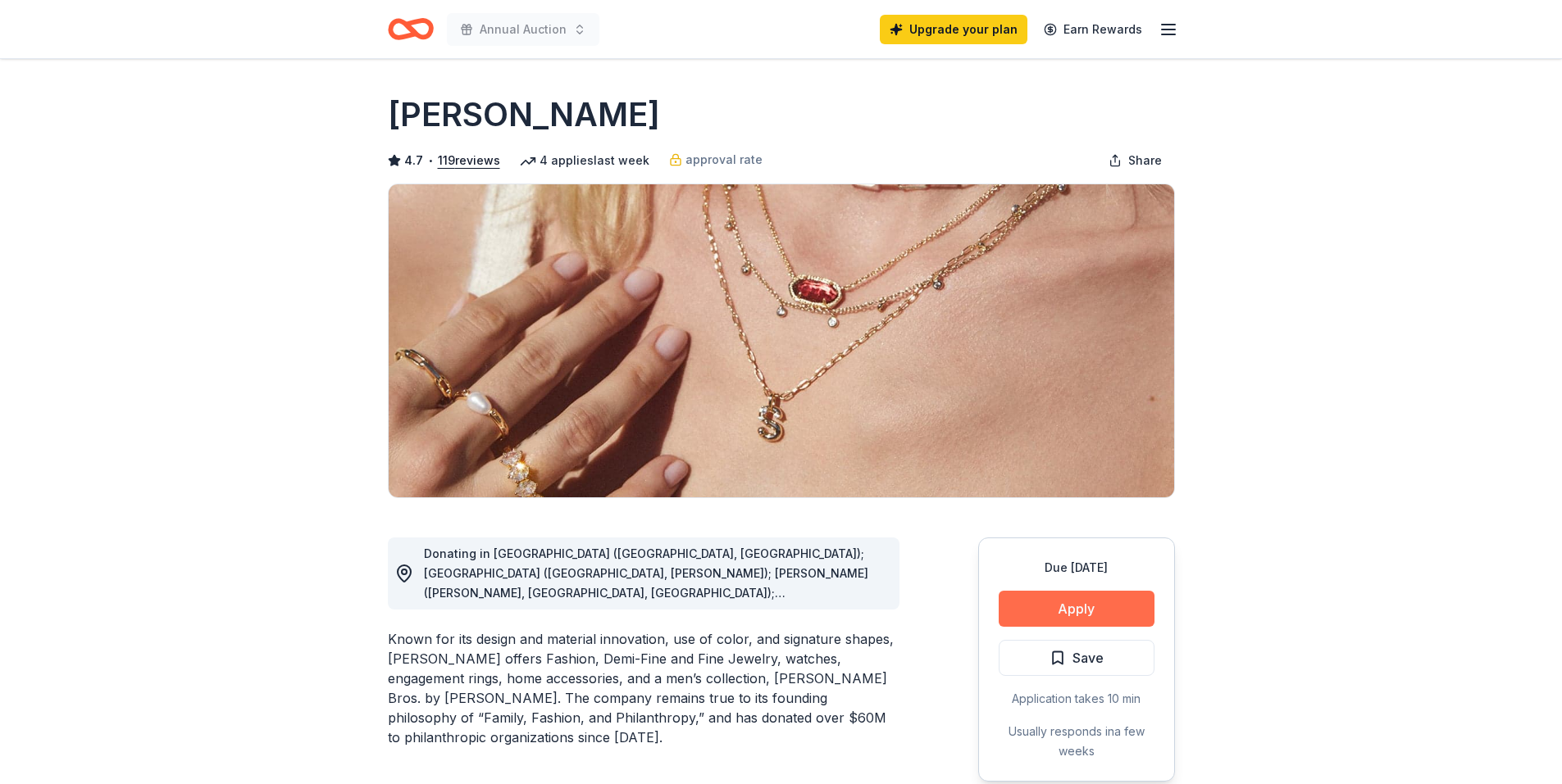
click at [1068, 611] on button "Apply" at bounding box center [1076, 609] width 156 height 36
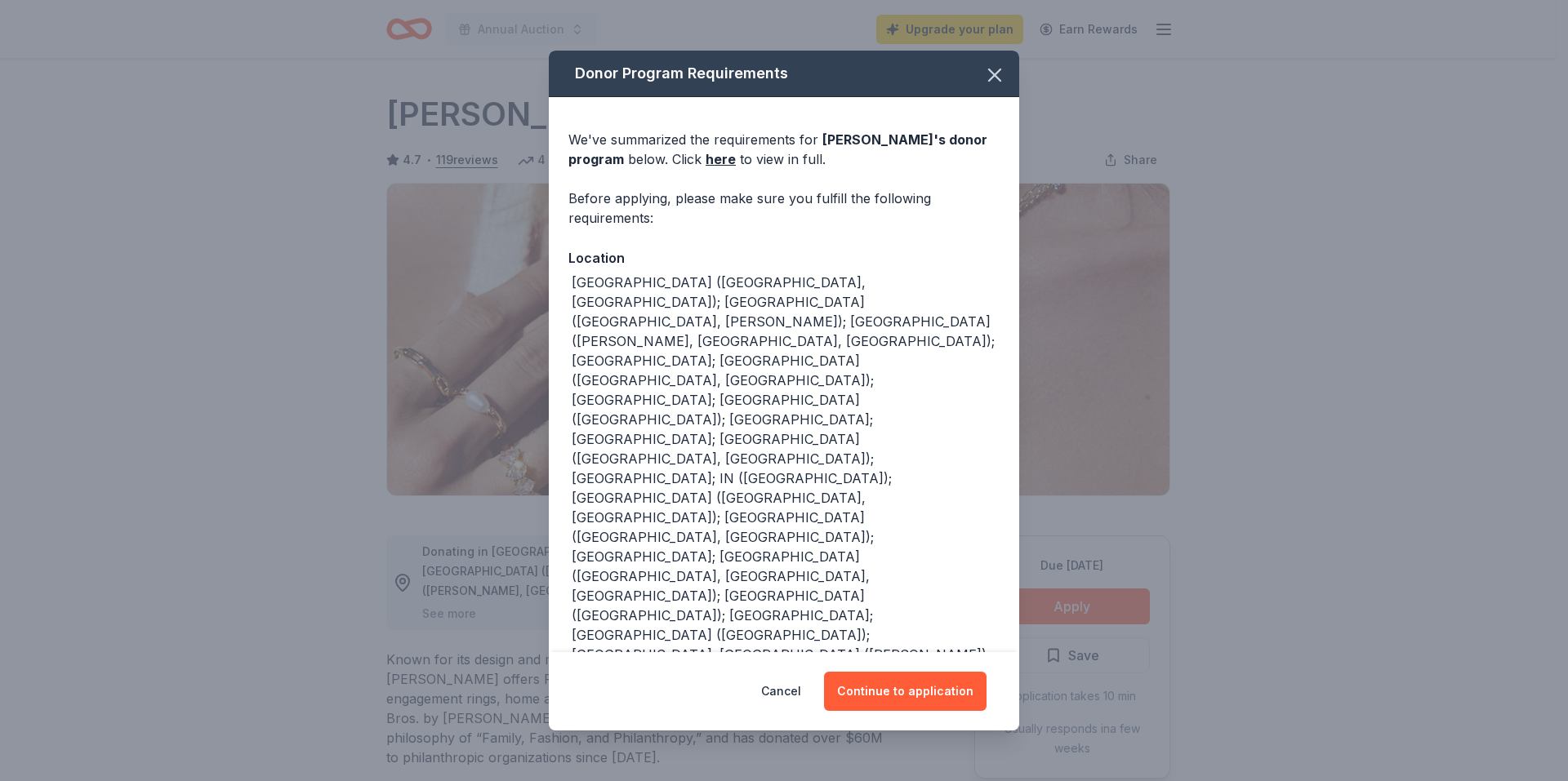
scroll to position [35, 0]
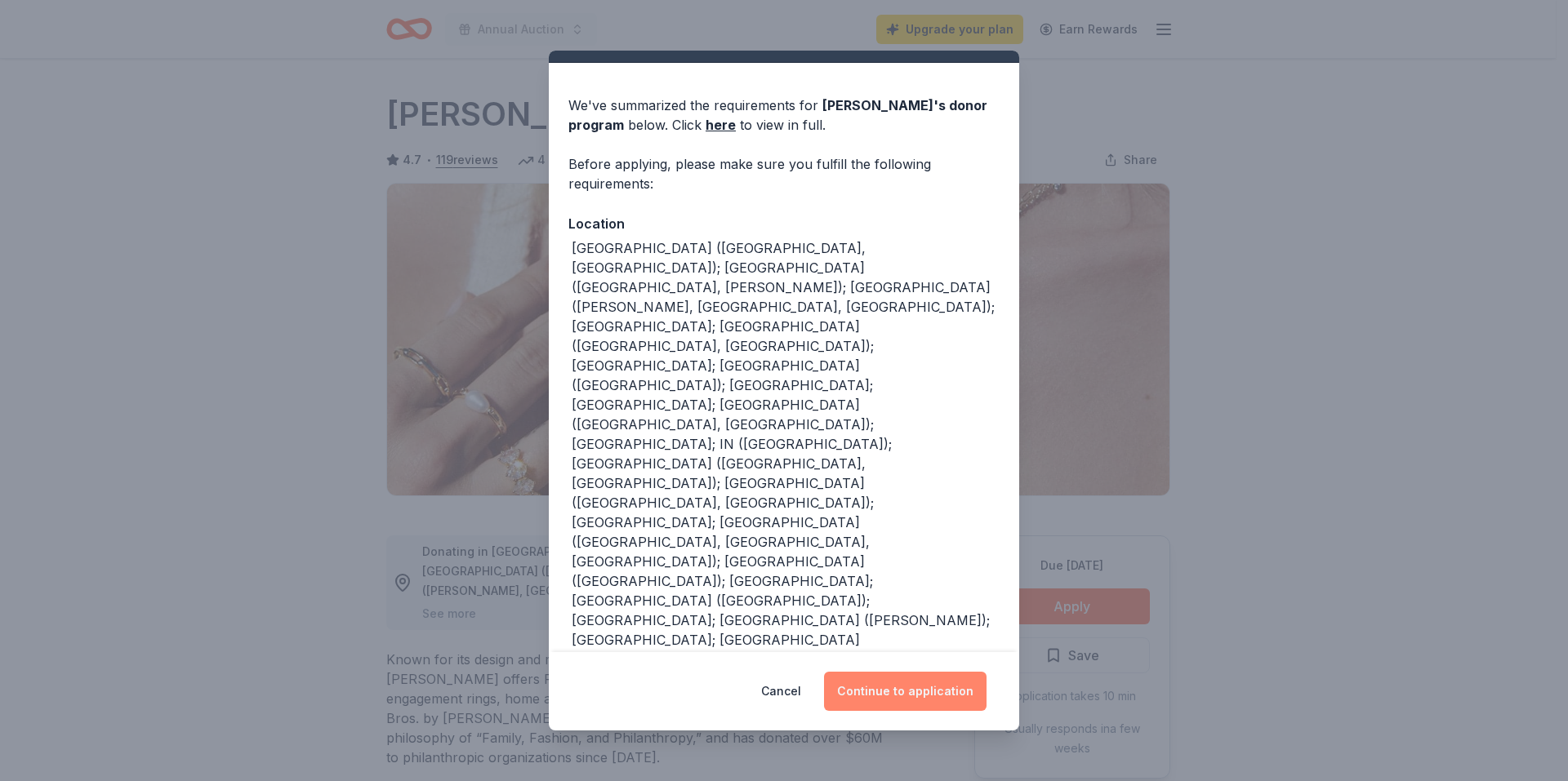
click at [901, 683] on button "Continue to application" at bounding box center [905, 691] width 162 height 39
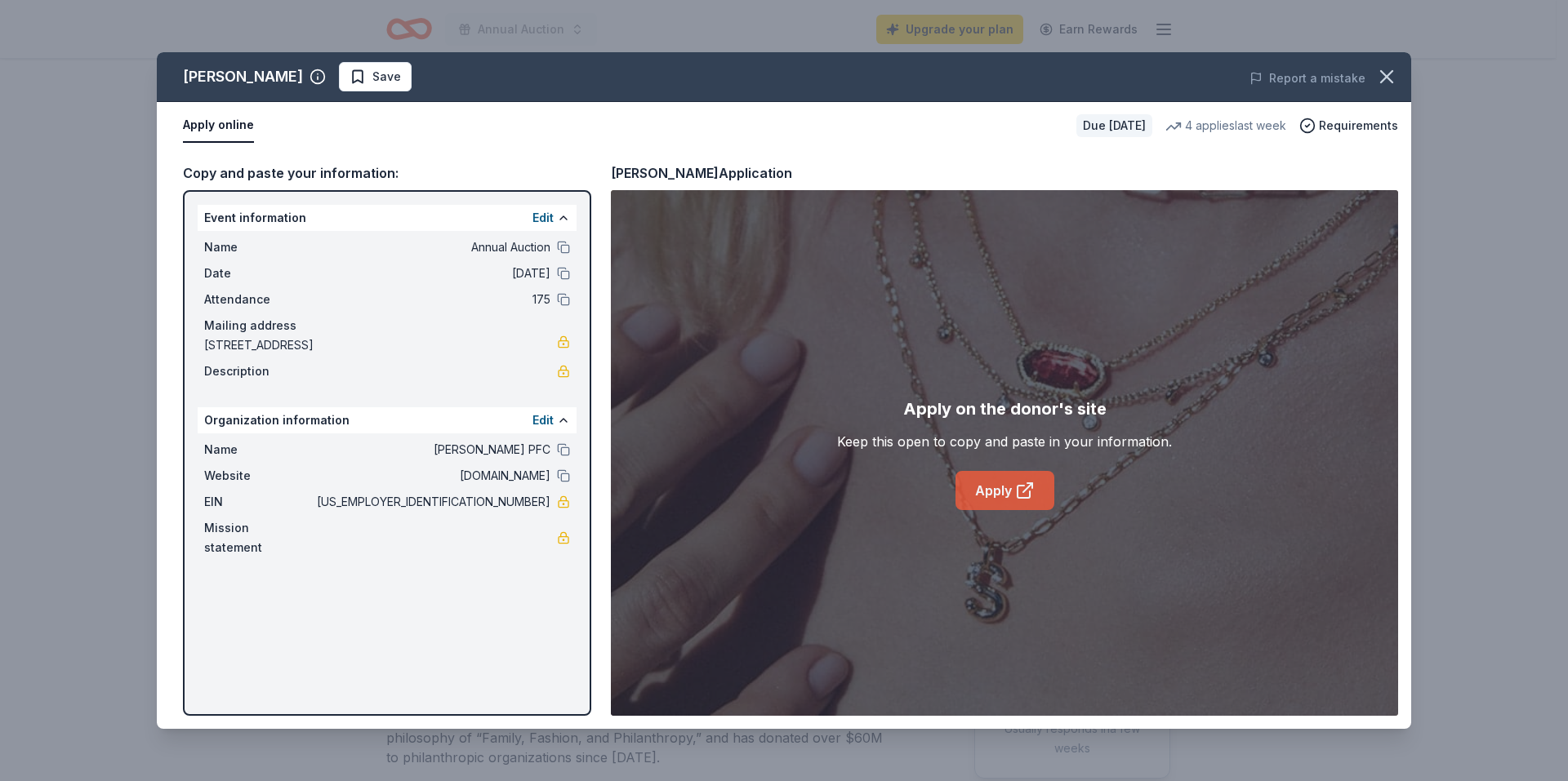
click at [1007, 489] on link "Apply" at bounding box center [1004, 491] width 99 height 39
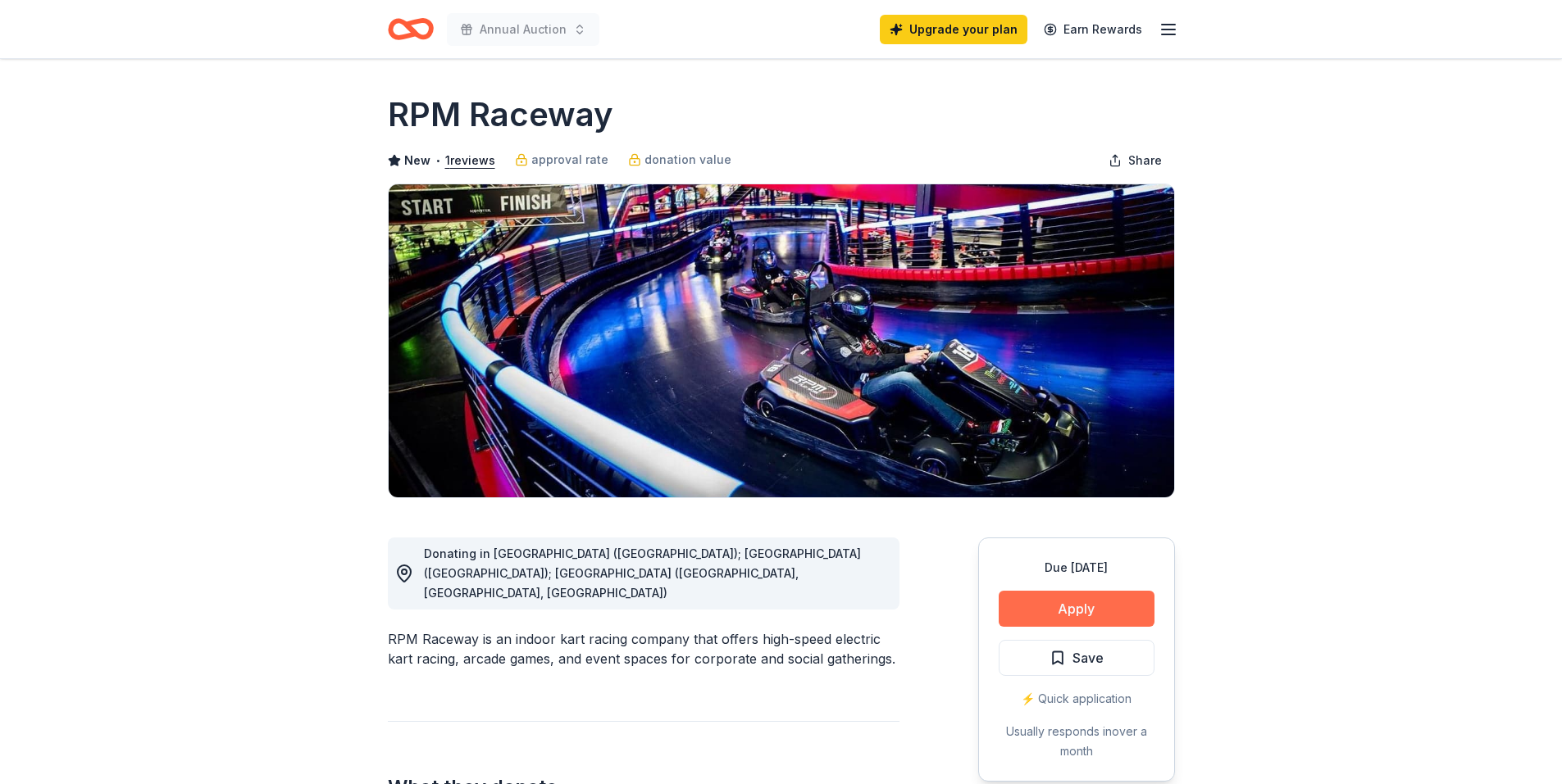
click at [1087, 613] on button "Apply" at bounding box center [1076, 609] width 156 height 36
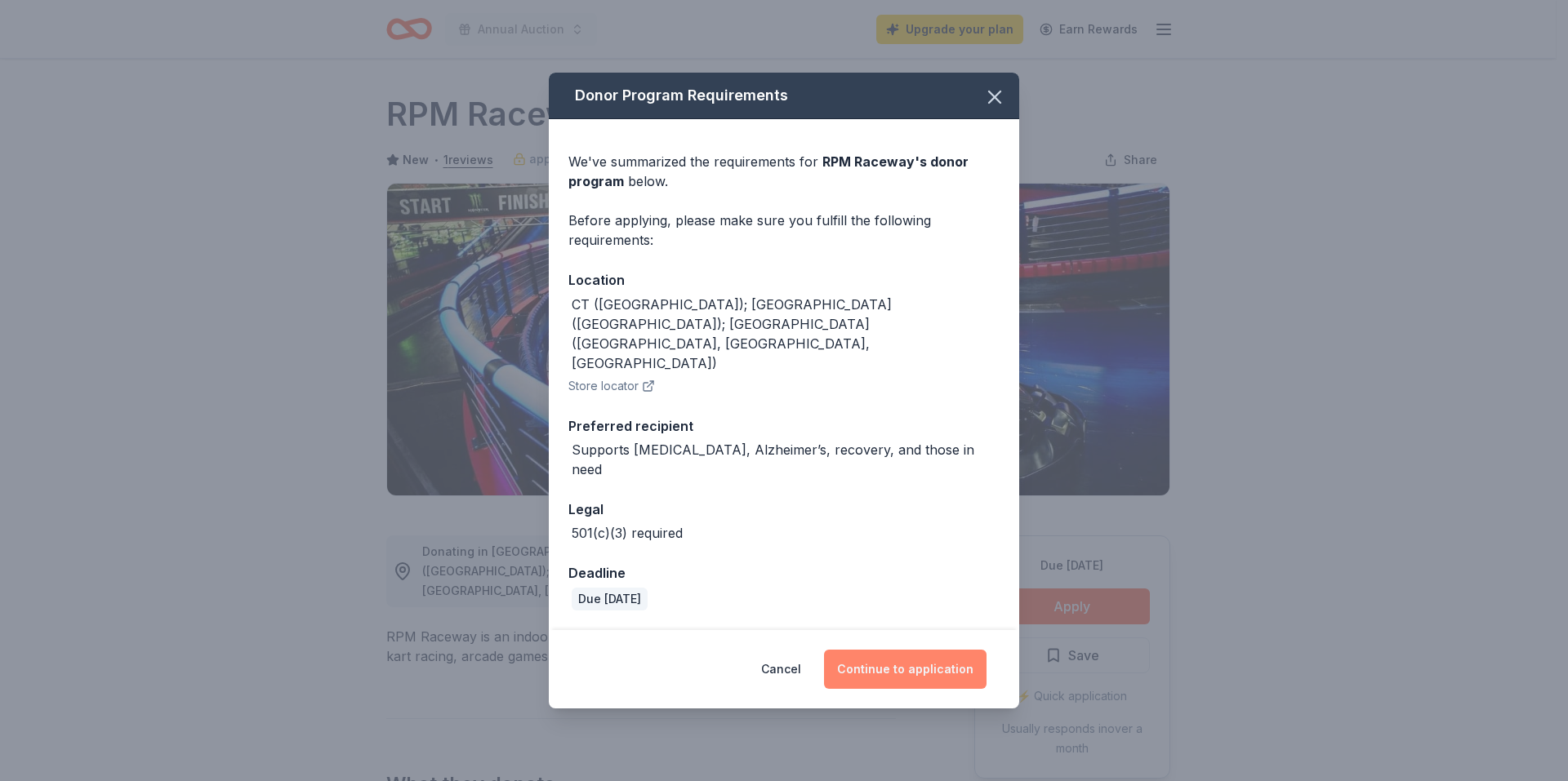
click at [867, 650] on button "Continue to application" at bounding box center [905, 669] width 162 height 39
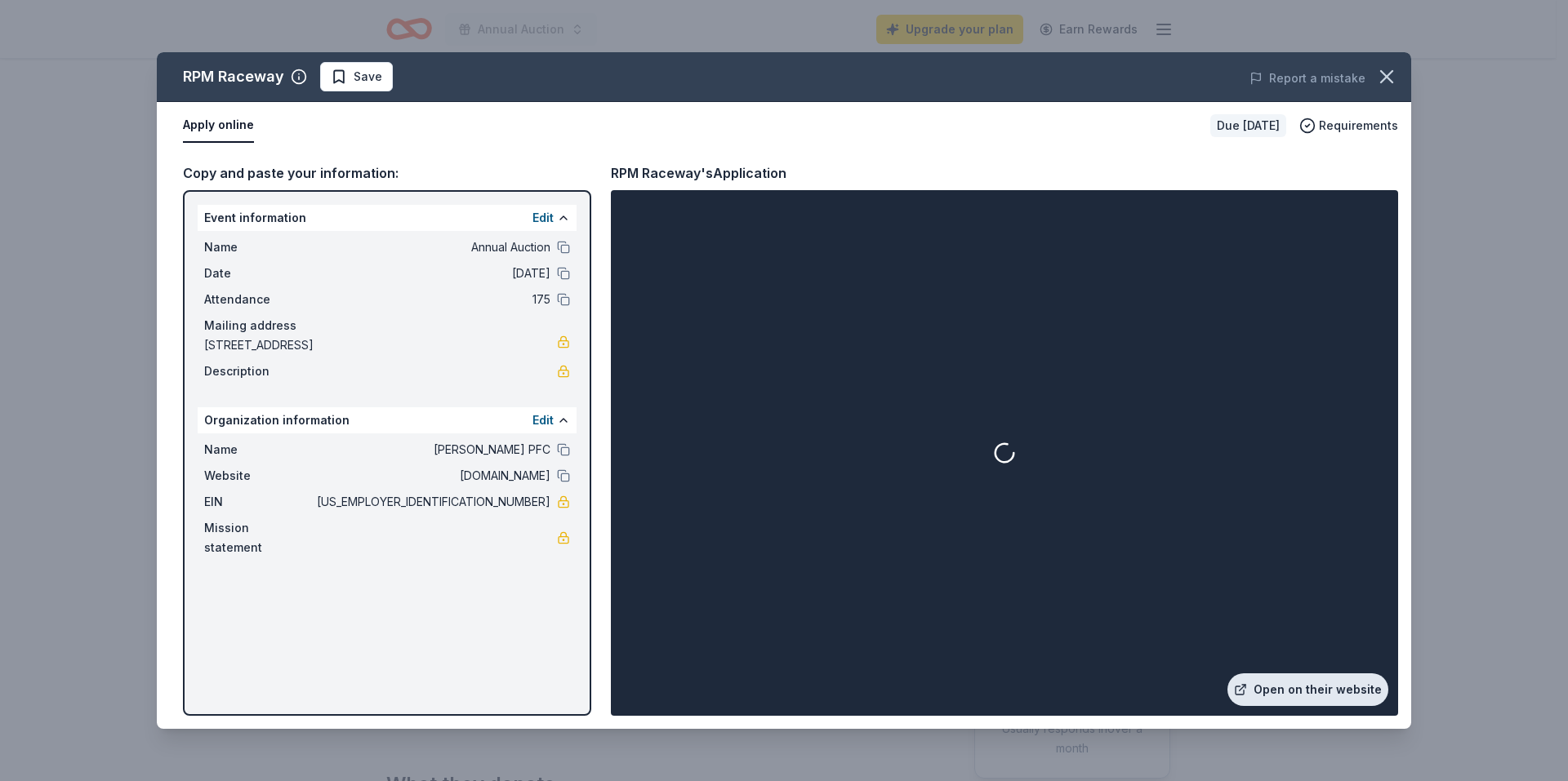
click at [1352, 683] on link "Open on their website" at bounding box center [1307, 690] width 161 height 33
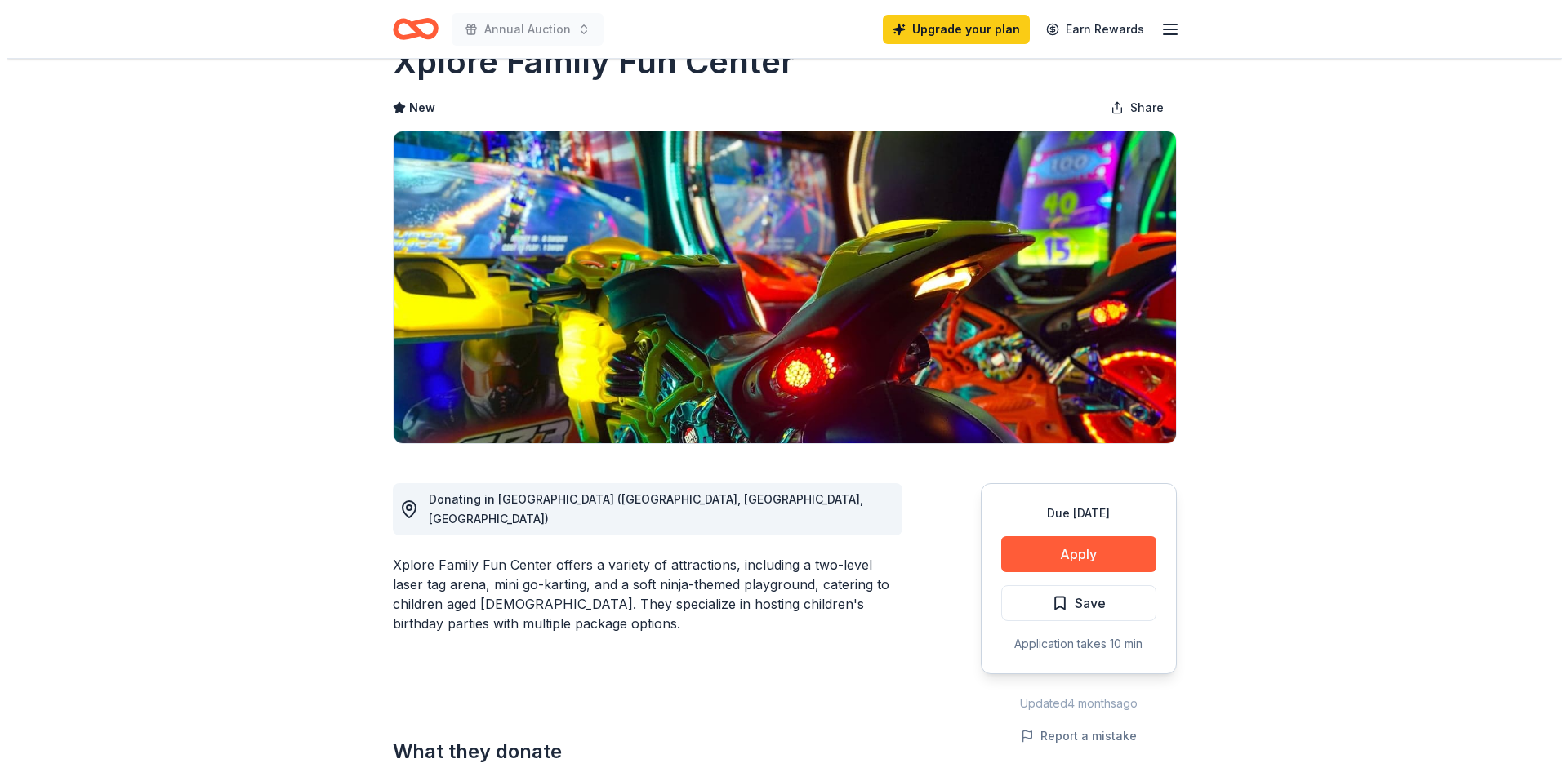
scroll to position [81, 0]
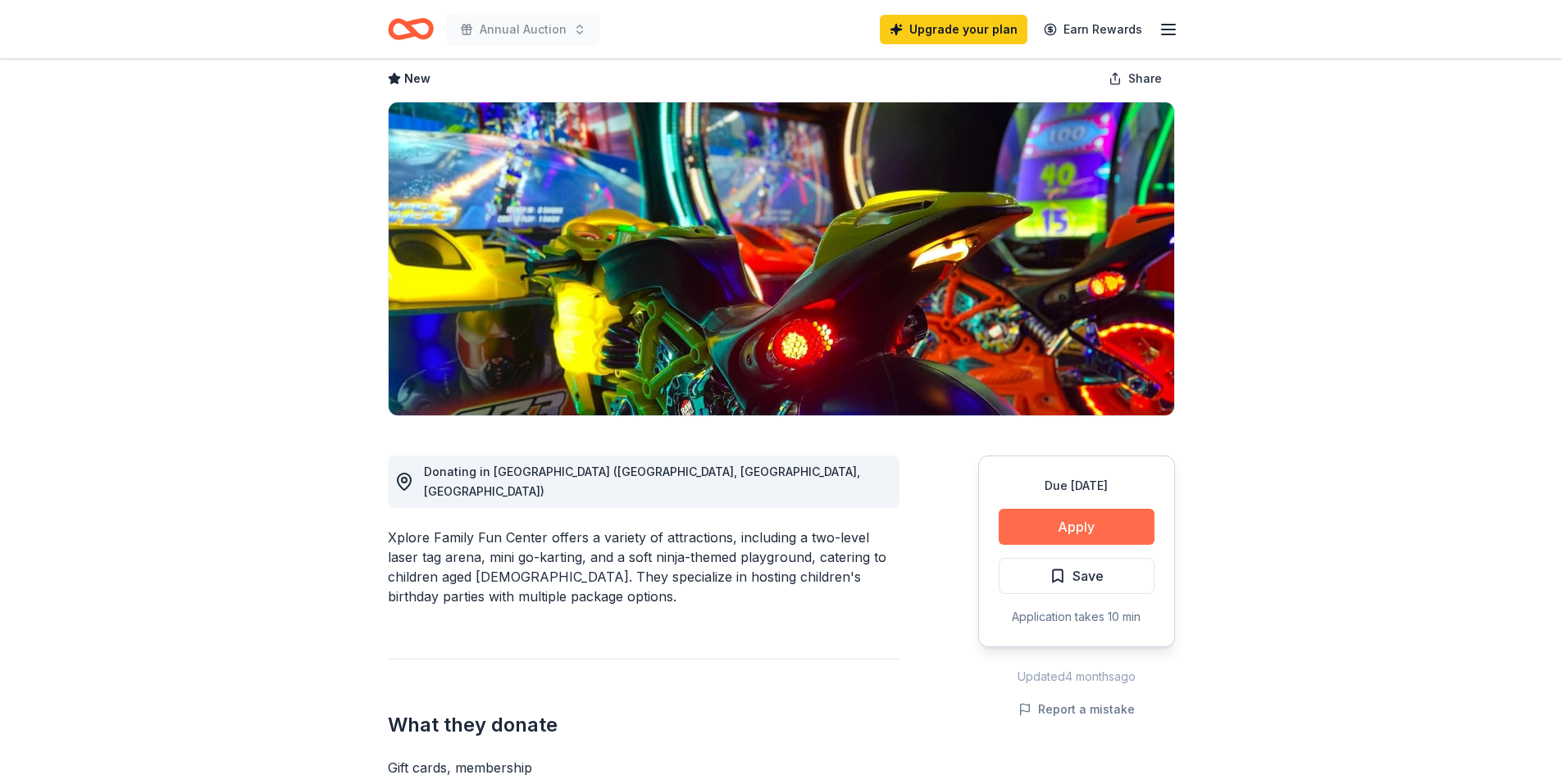
click at [1080, 523] on button "Apply" at bounding box center [1076, 527] width 156 height 36
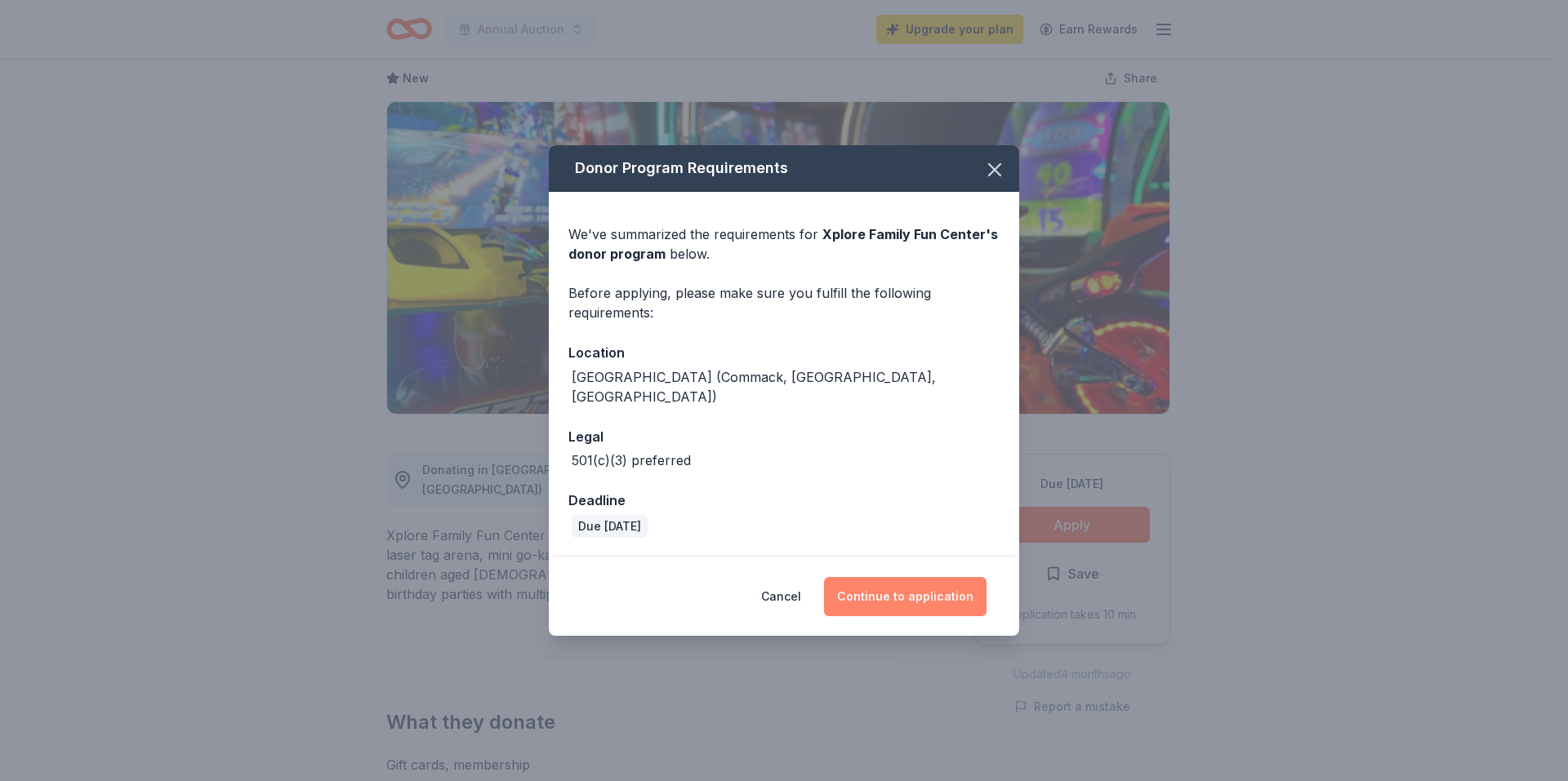
click at [939, 584] on button "Continue to application" at bounding box center [905, 597] width 162 height 39
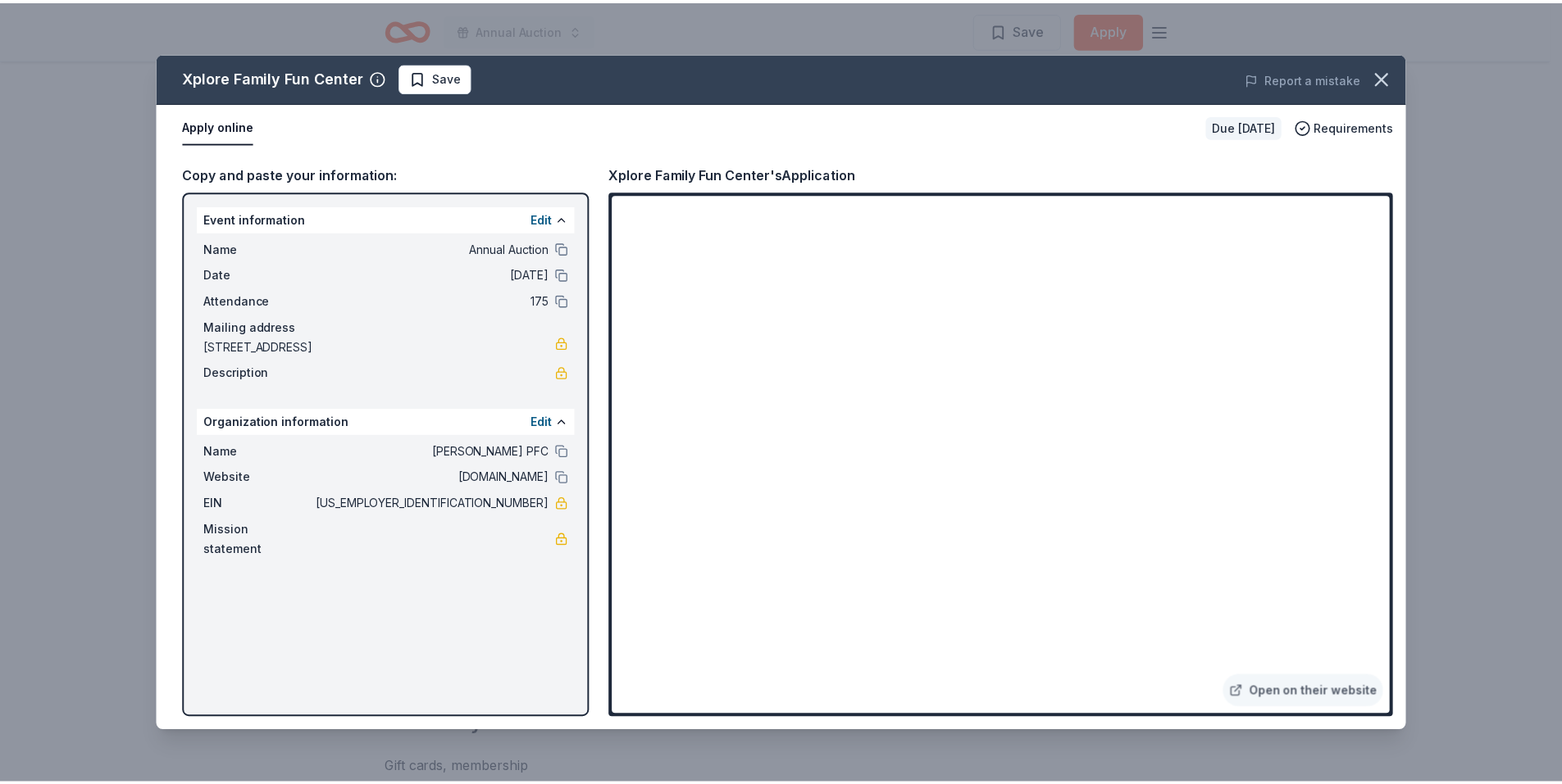
scroll to position [1464, 0]
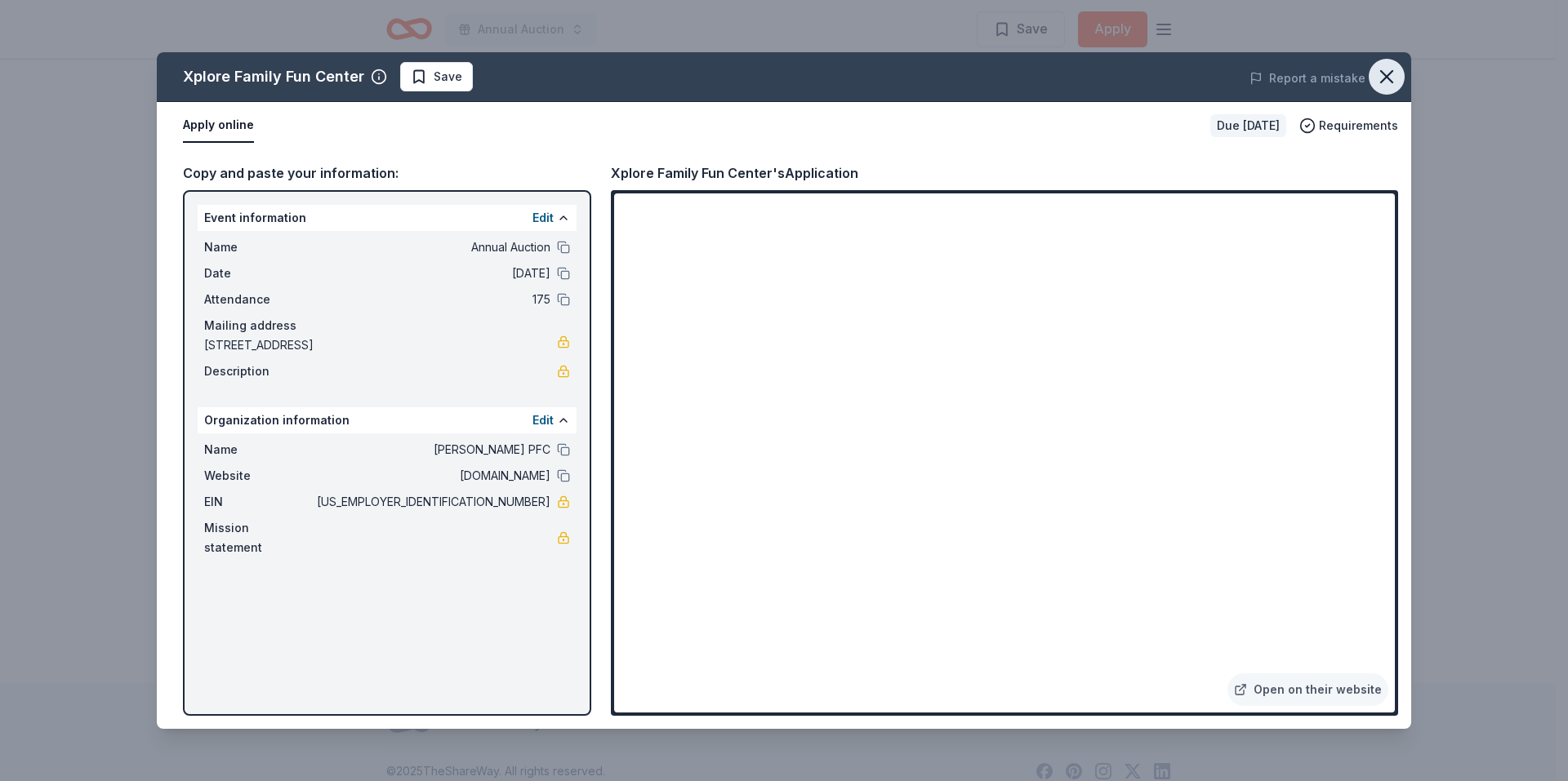
click at [1384, 74] on icon "button" at bounding box center [1387, 77] width 12 height 12
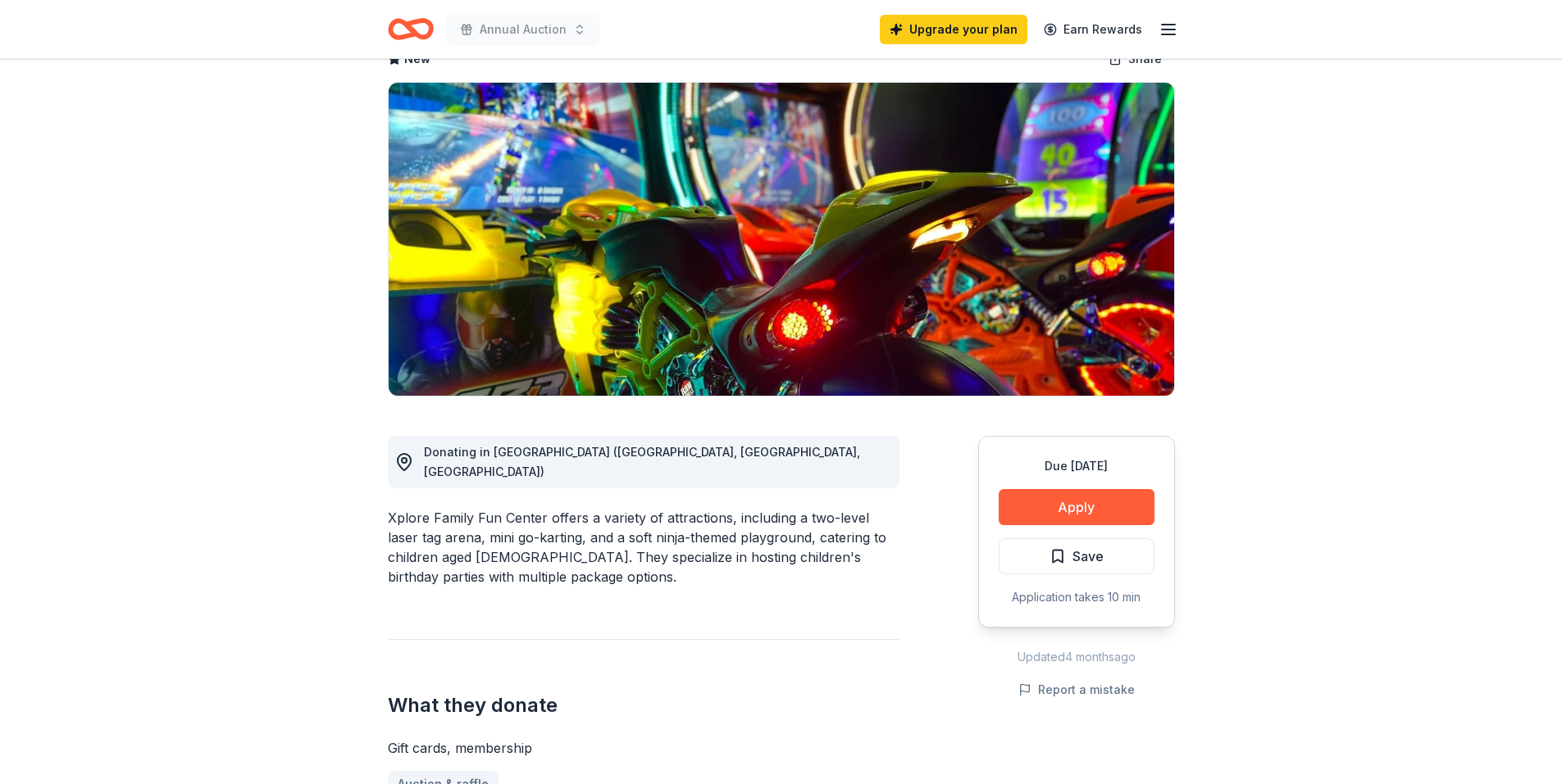
scroll to position [0, 0]
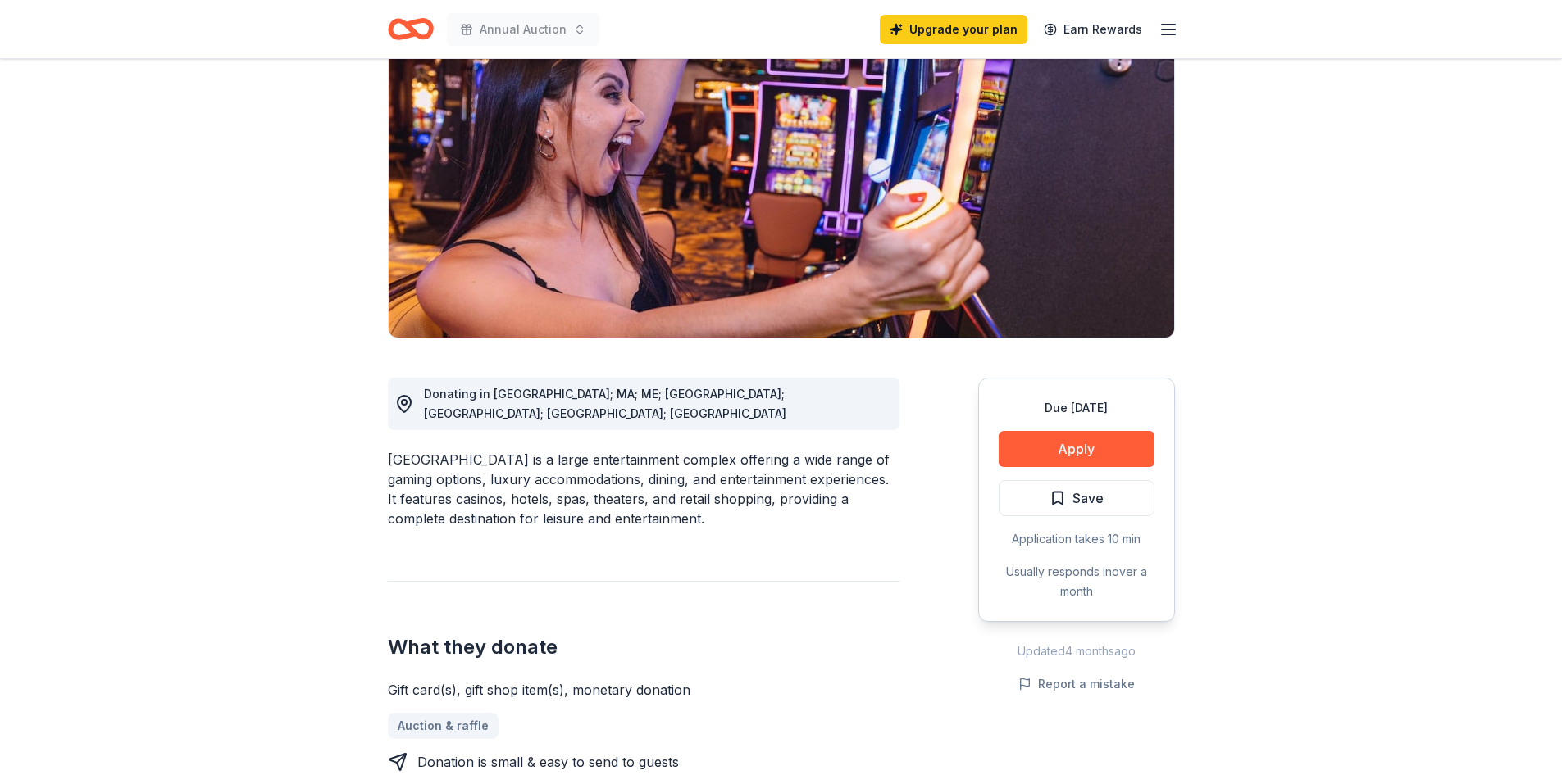
scroll to position [164, 0]
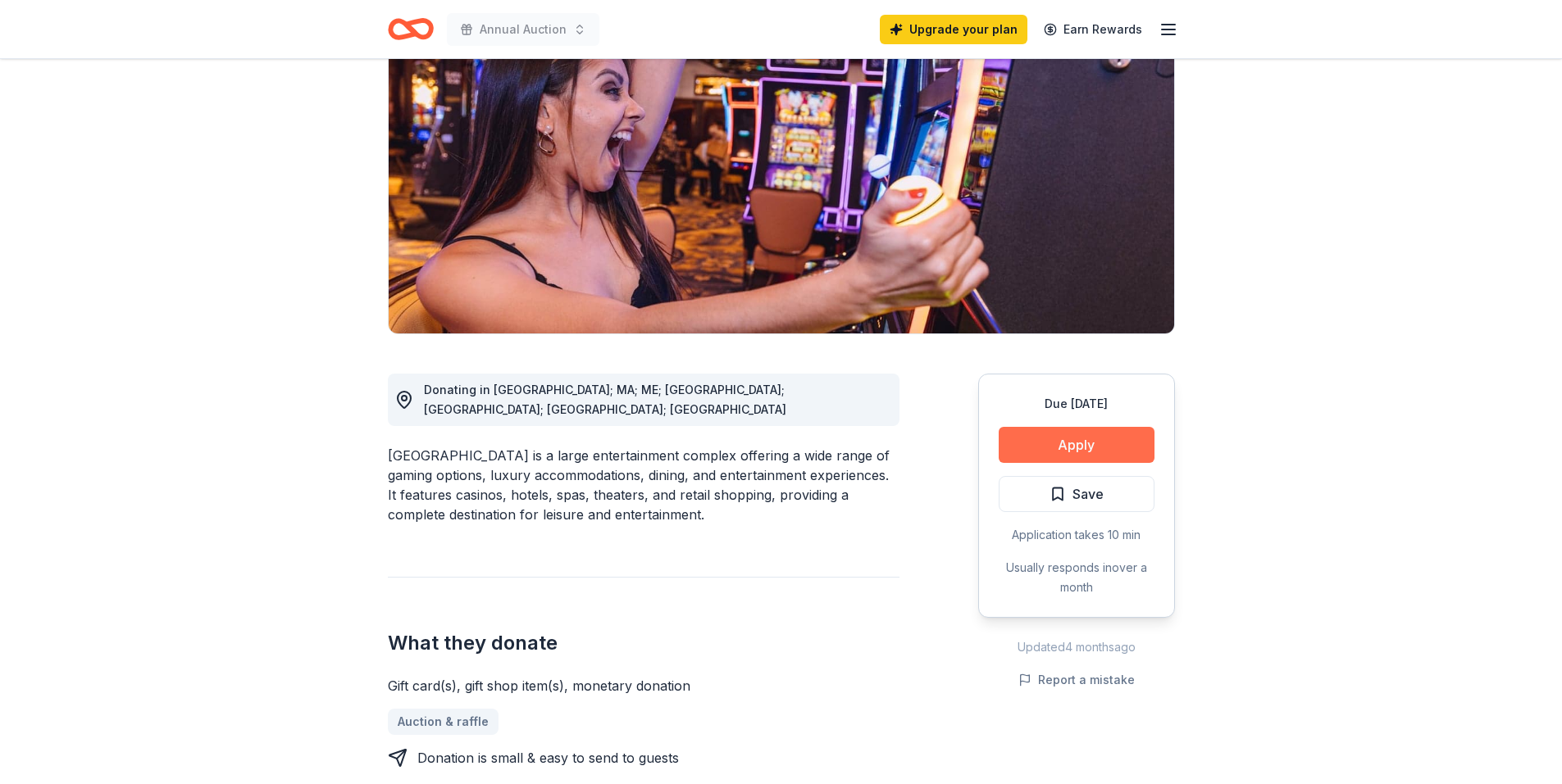
click at [1101, 440] on button "Apply" at bounding box center [1076, 445] width 156 height 36
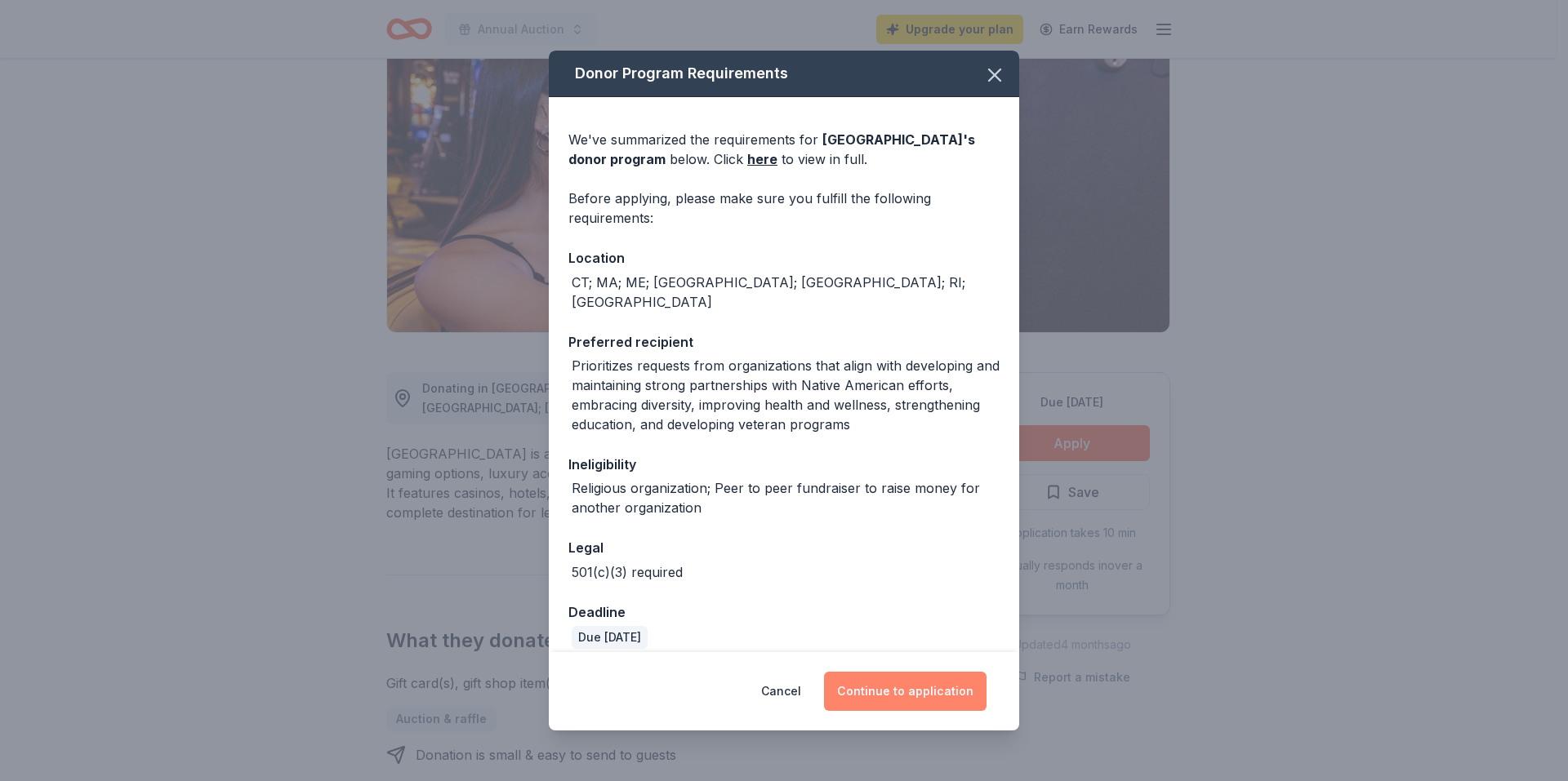
click at [900, 698] on button "Continue to application" at bounding box center [905, 691] width 162 height 39
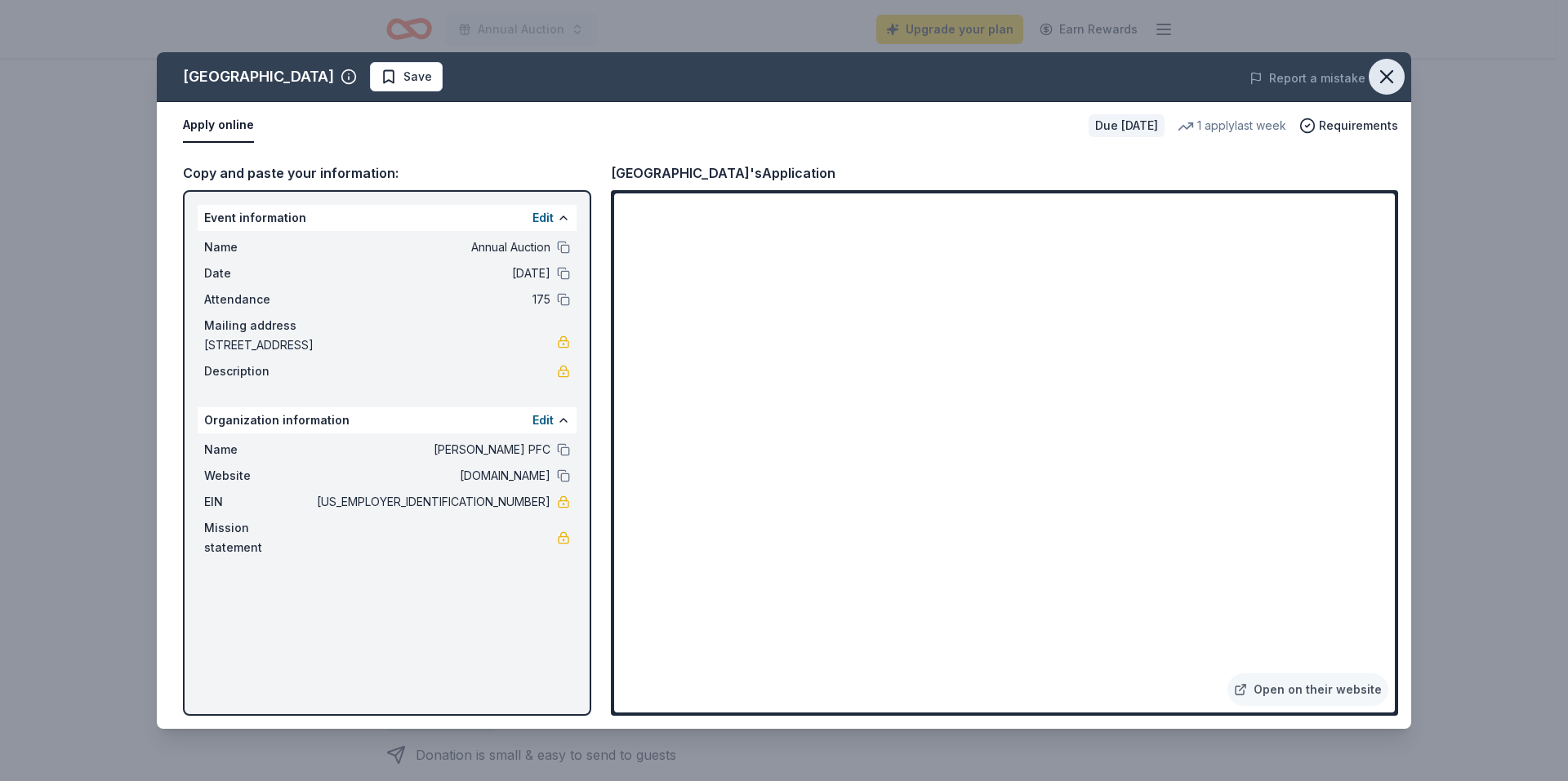
click at [1389, 81] on icon "button" at bounding box center [1386, 76] width 23 height 23
